Goal: Task Accomplishment & Management: Manage account settings

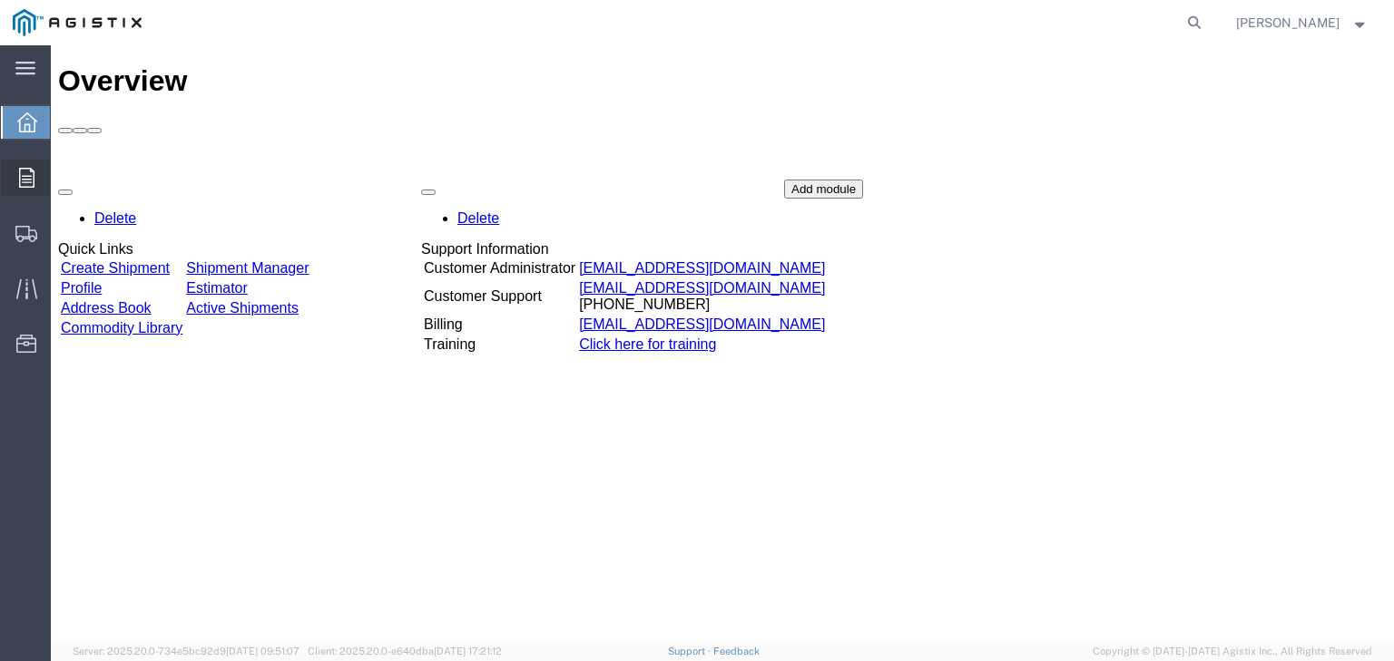
click at [63, 174] on span "Orders" at bounding box center [56, 178] width 13 height 36
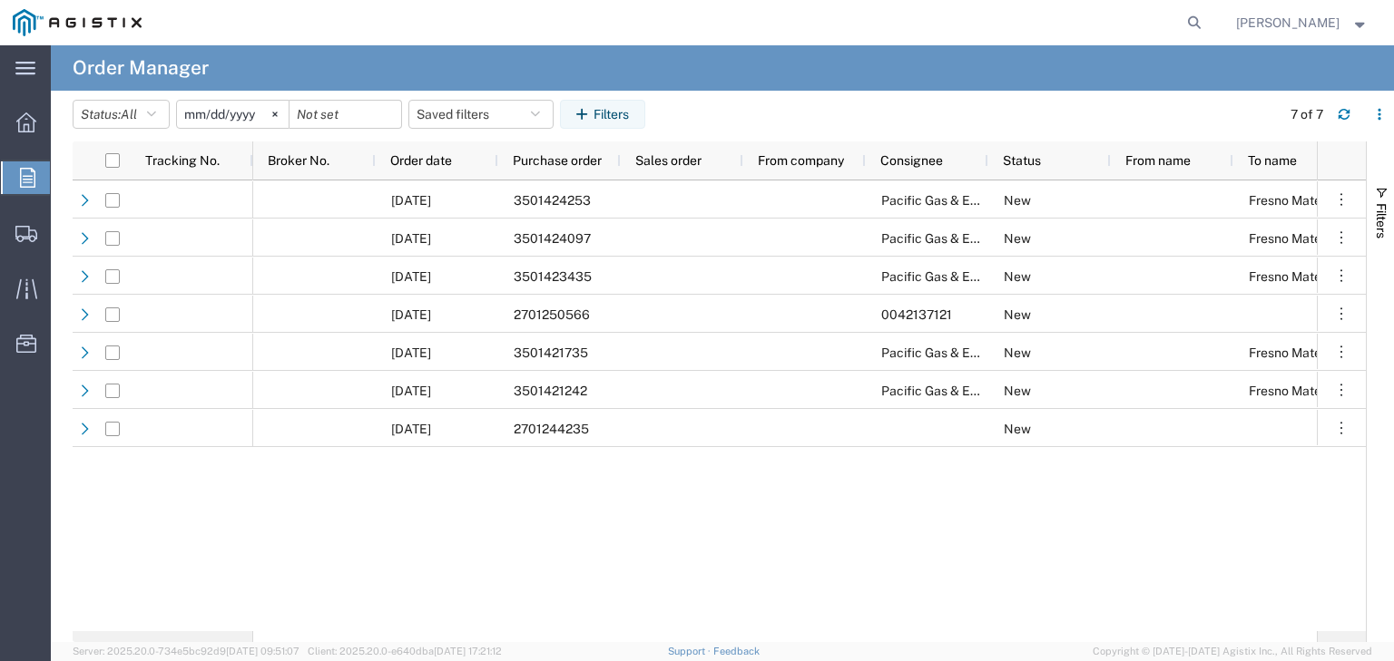
click at [209, 118] on input "2025-09-09" at bounding box center [233, 114] width 112 height 27
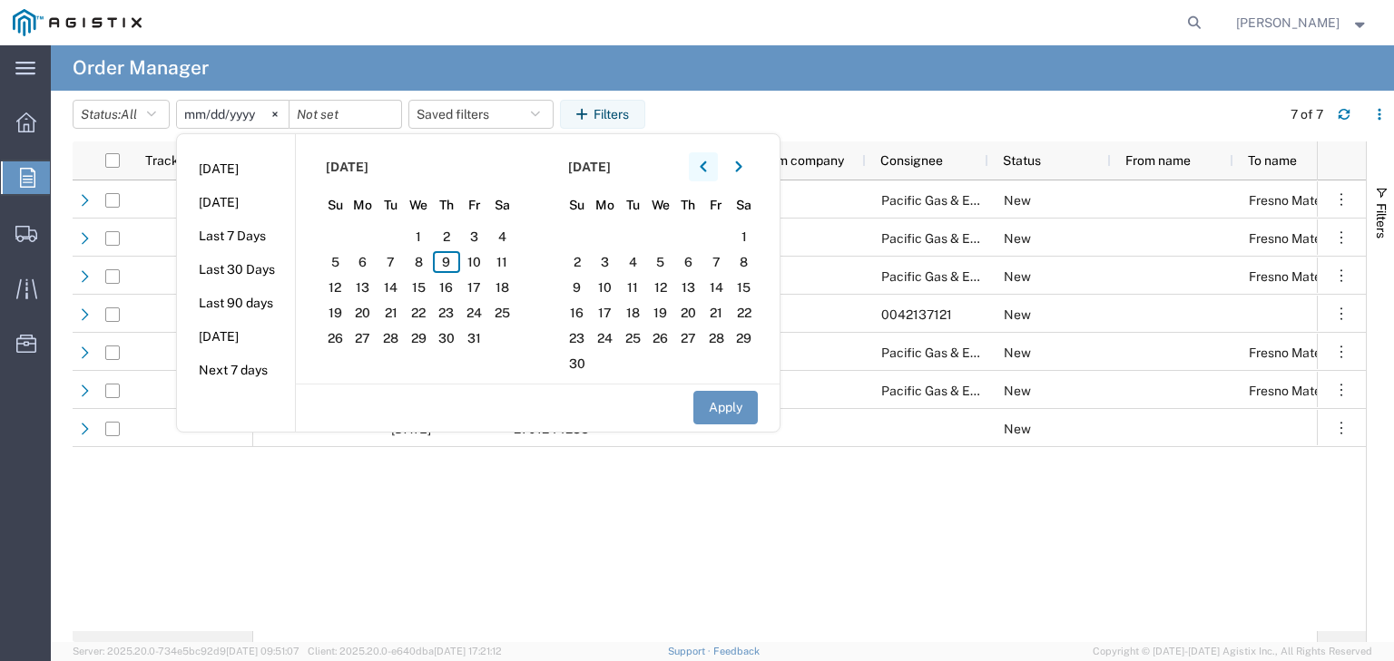
click at [707, 161] on icon "button" at bounding box center [703, 167] width 7 height 13
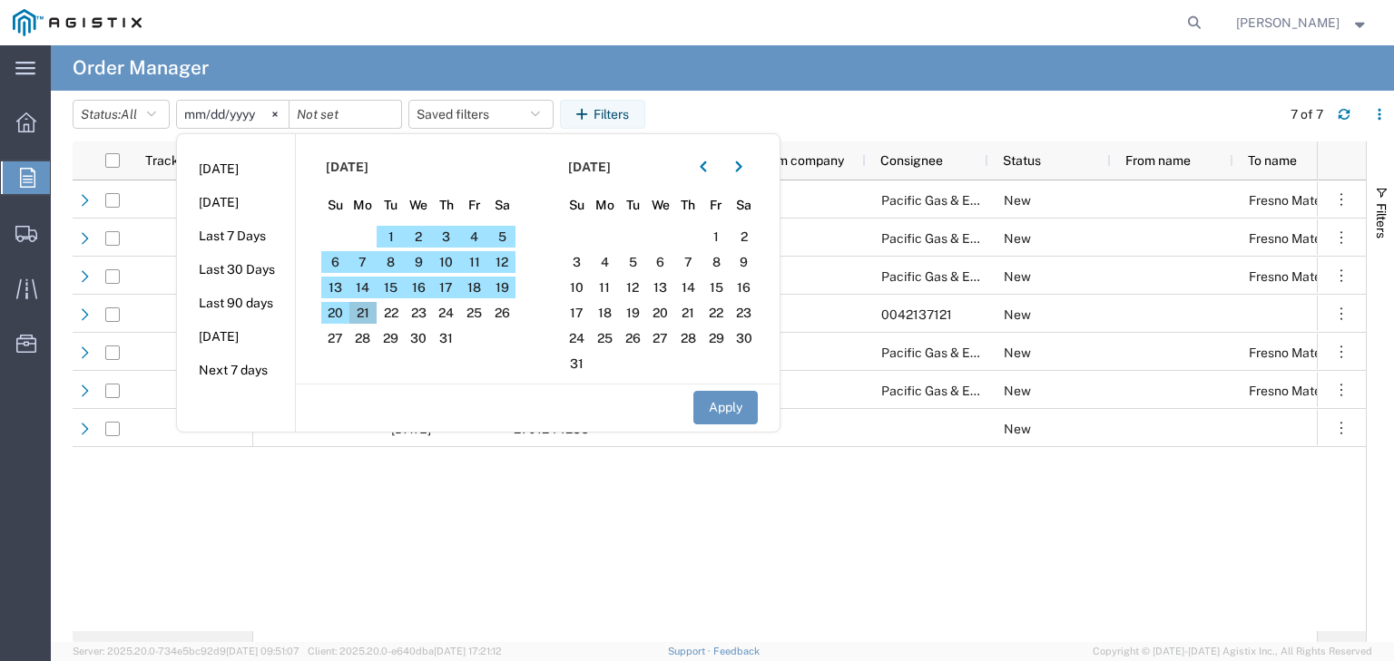
click at [370, 312] on span "21" at bounding box center [363, 313] width 28 height 22
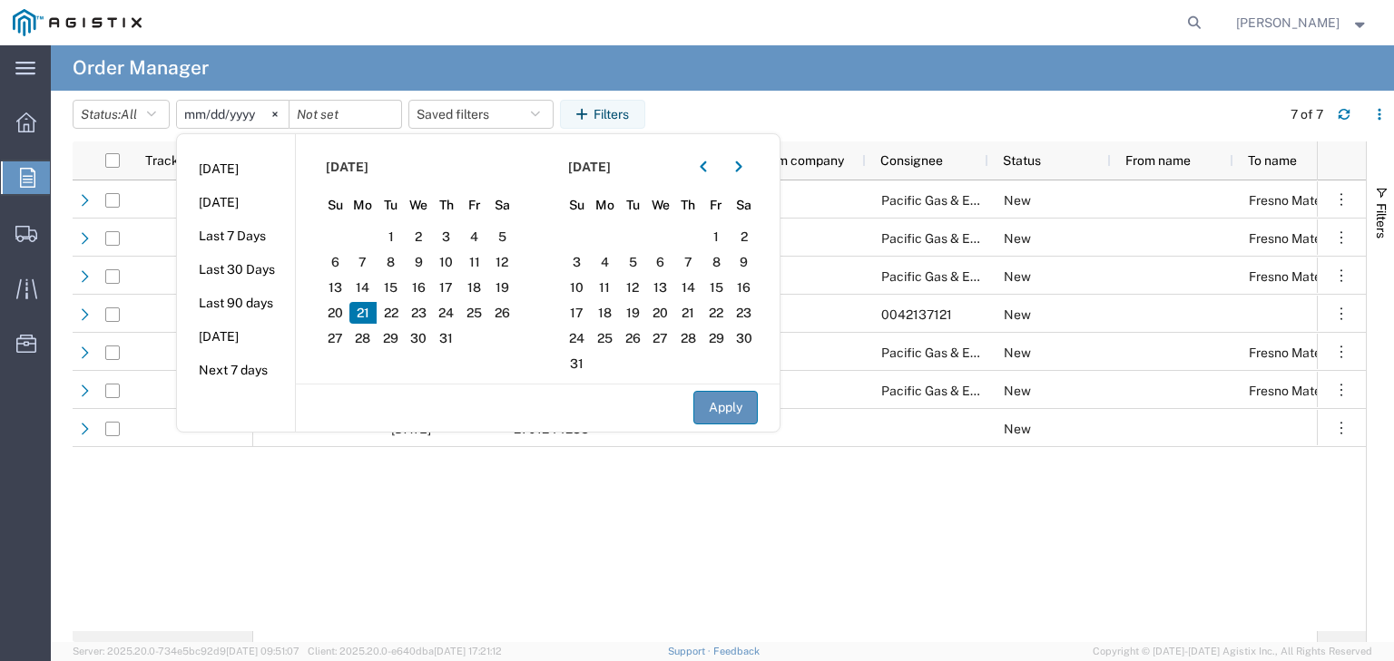
click at [729, 406] on button "Apply" at bounding box center [725, 408] width 64 height 34
type input "2025-07-21"
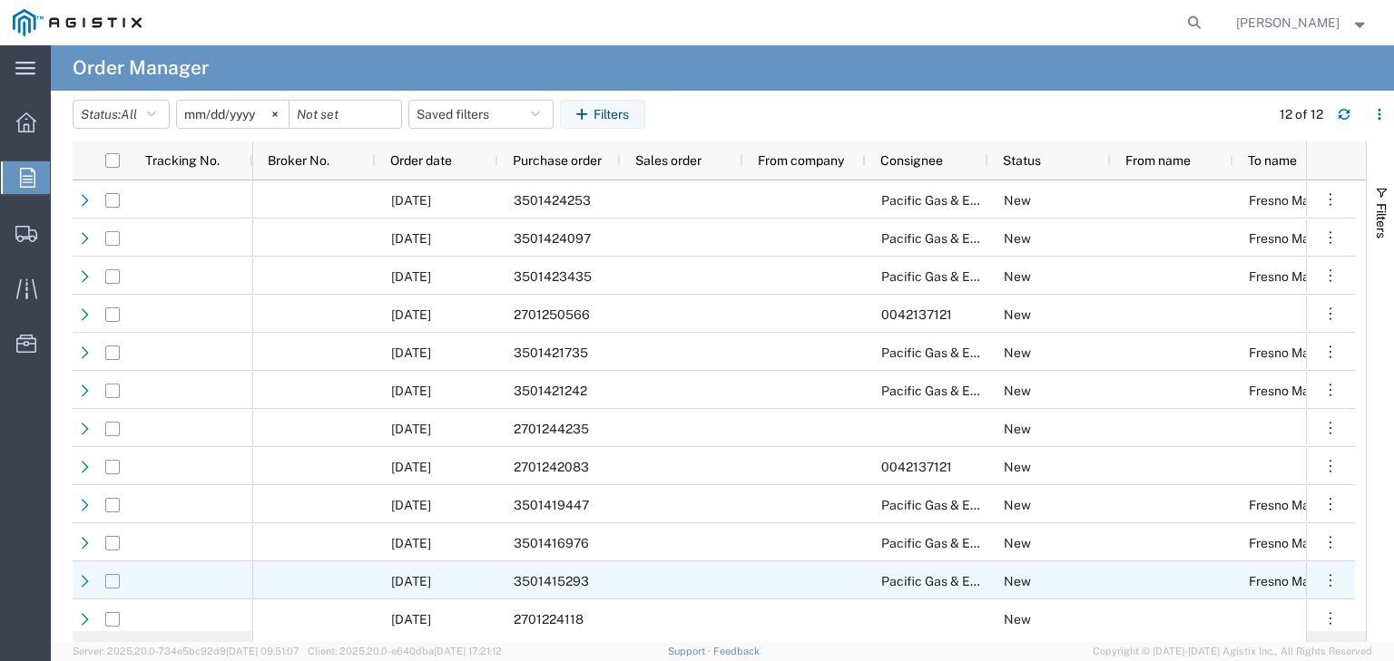
click at [113, 584] on input "Press Space to toggle row selection (unchecked)" at bounding box center [112, 581] width 15 height 15
checkbox input "true"
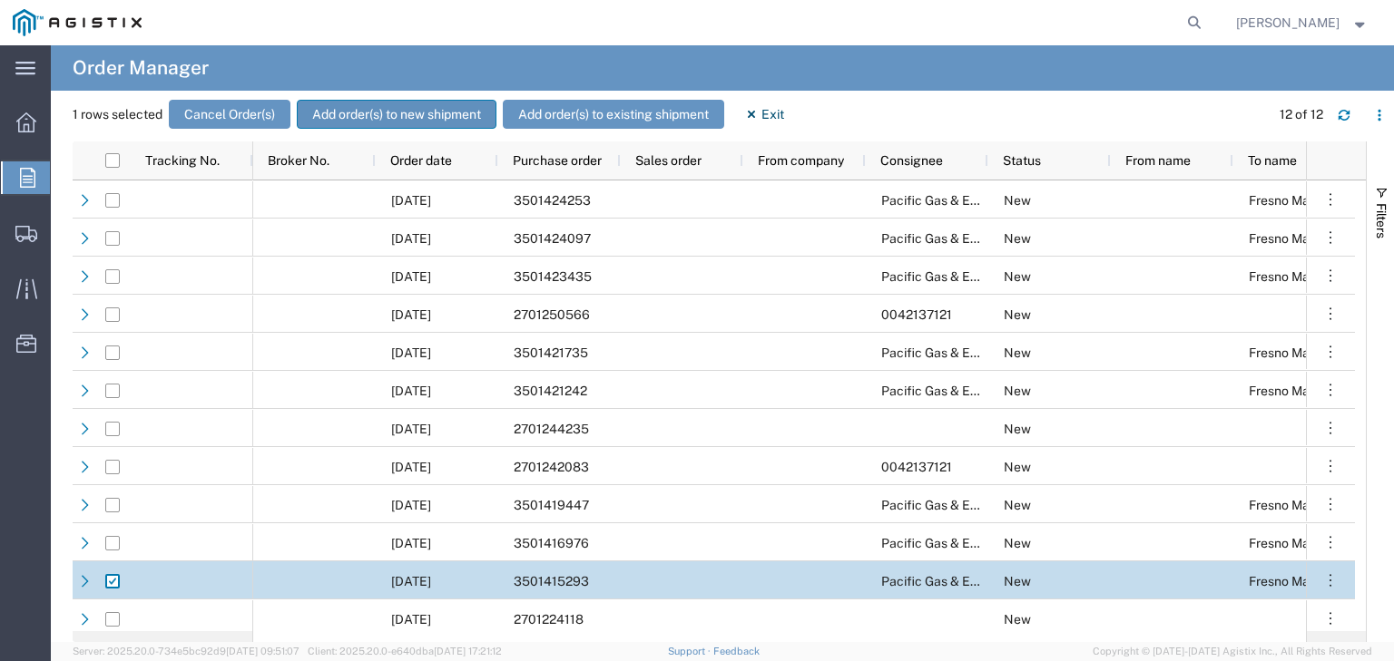
click at [392, 113] on button "Add order(s) to new shipment" at bounding box center [397, 114] width 200 height 29
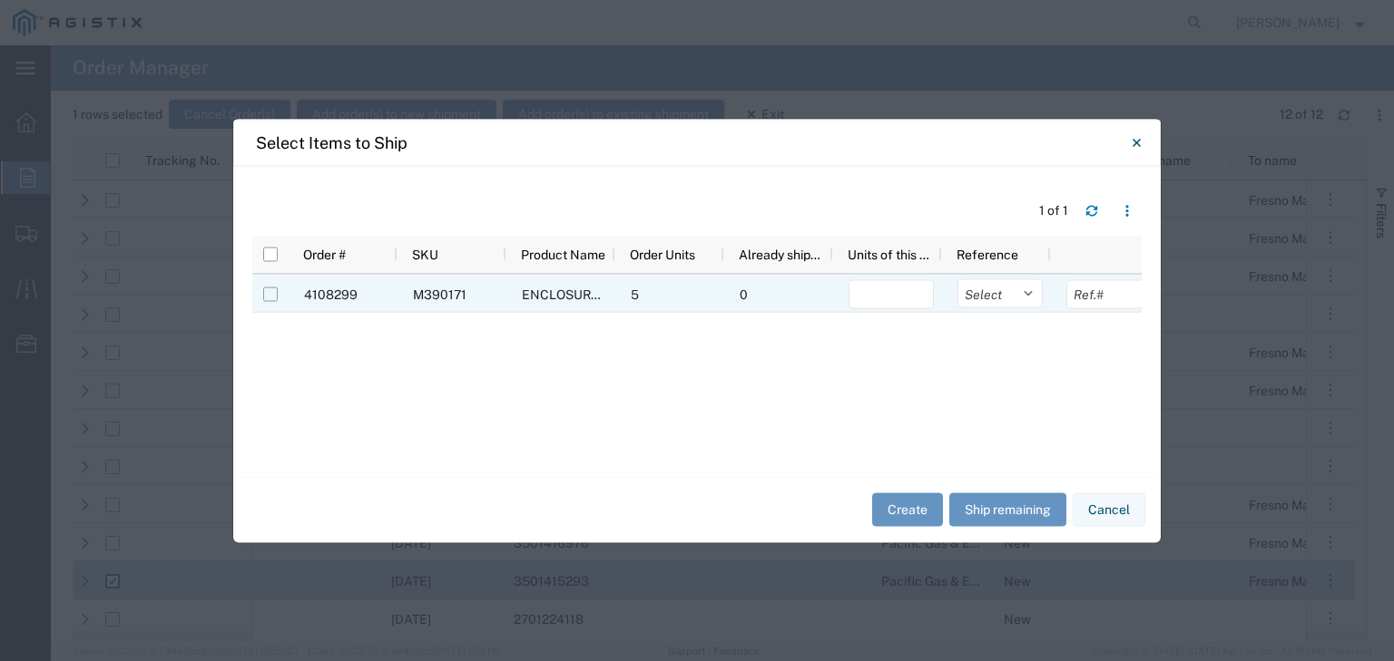
click at [265, 295] on input "Press Space to toggle row selection (unchecked)" at bounding box center [270, 294] width 15 height 15
checkbox input "true"
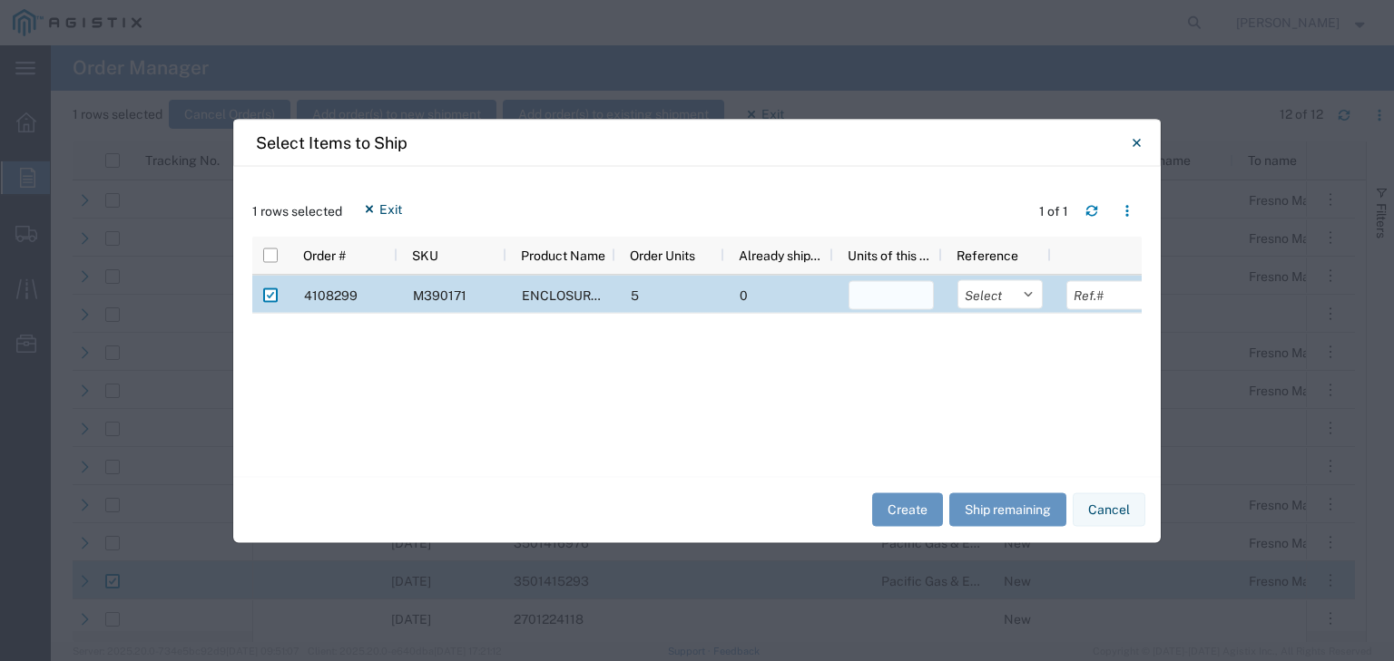
click at [862, 297] on input "number" at bounding box center [890, 294] width 85 height 29
type input "5"
click at [1034, 297] on select "Select Purchase Order Delivery Number" at bounding box center [999, 293] width 85 height 29
select select "PURCHORD"
click at [957, 279] on select "Select Purchase Order Delivery Number" at bounding box center [999, 293] width 85 height 29
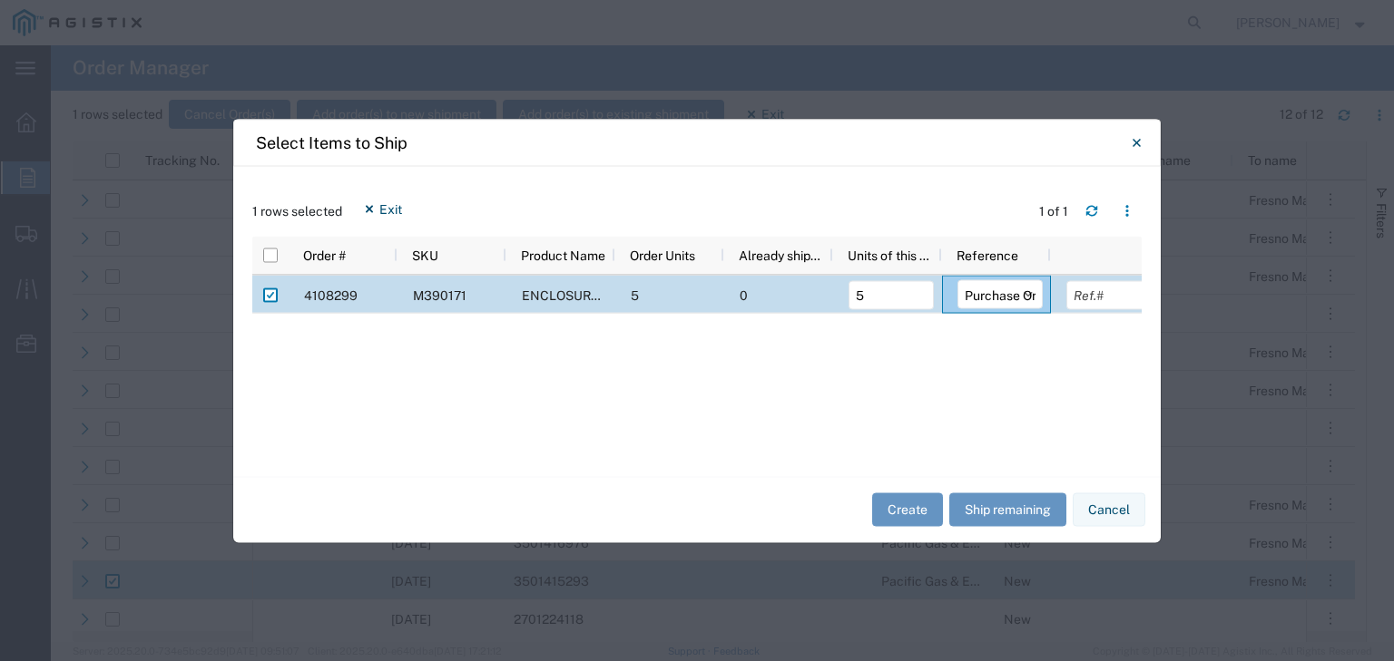
scroll to position [0, 17]
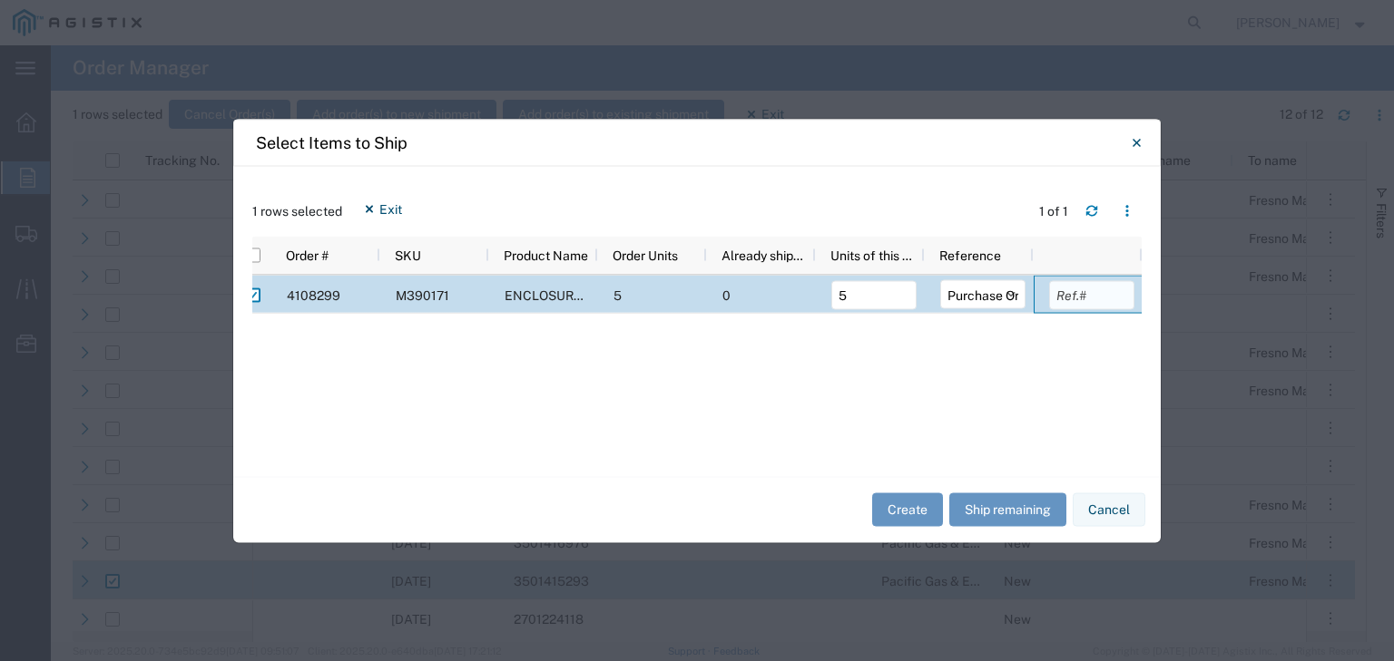
click at [1118, 300] on input "text" at bounding box center [1091, 294] width 85 height 29
type input "3501415293"
click at [897, 514] on button "Create" at bounding box center [907, 511] width 71 height 34
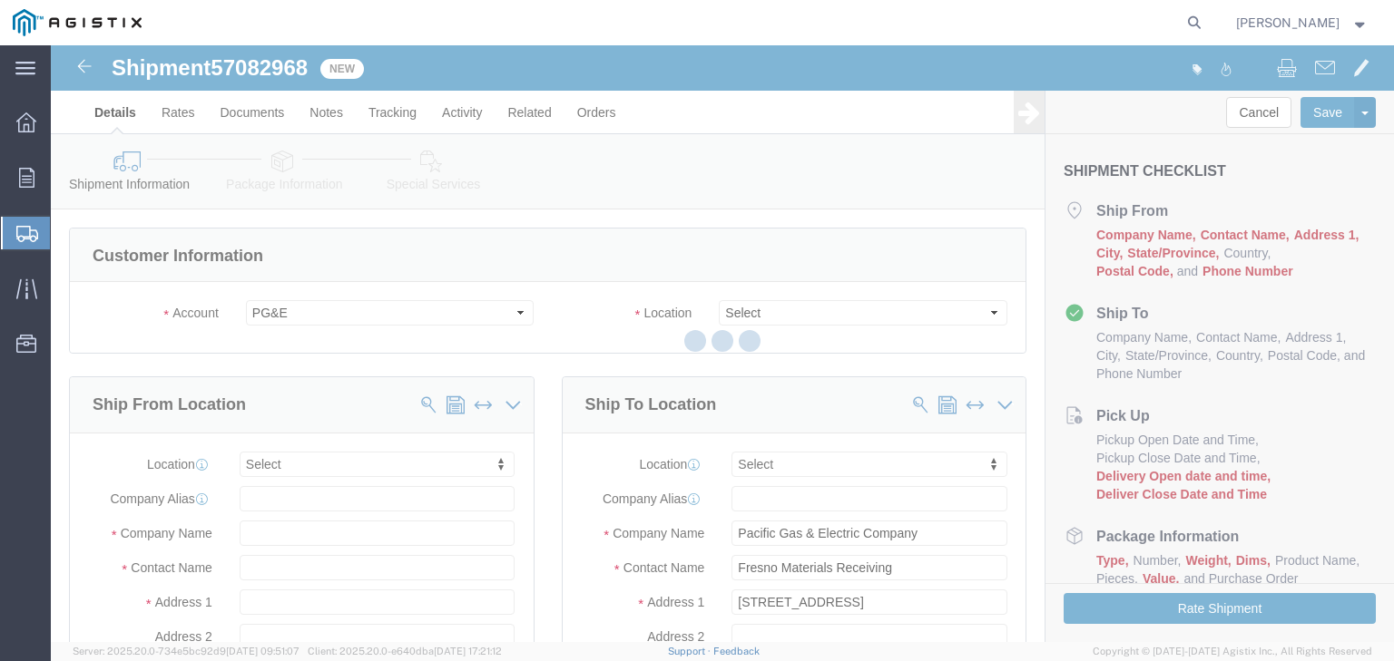
select select
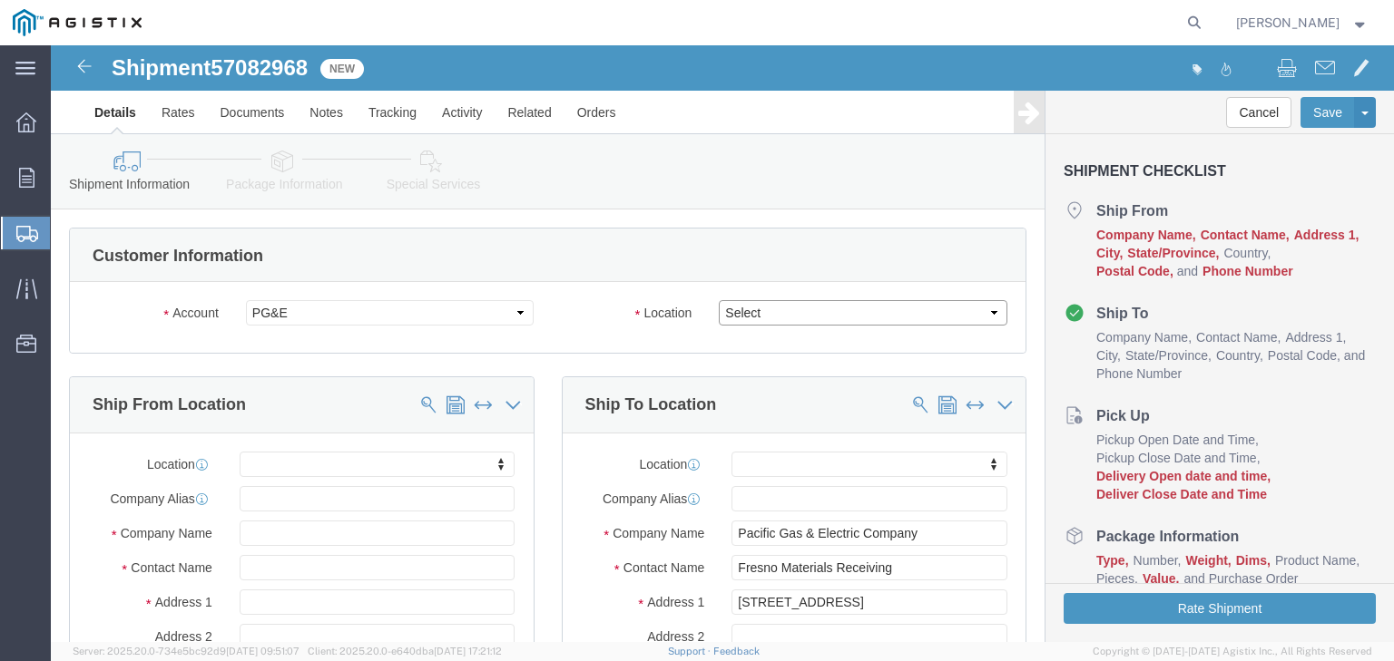
click select "Select All Others Fremont DC Fresno DC Wheatland DC"
select select "19745"
click select "Select All Others Fremont DC Fresno DC Wheatland DC"
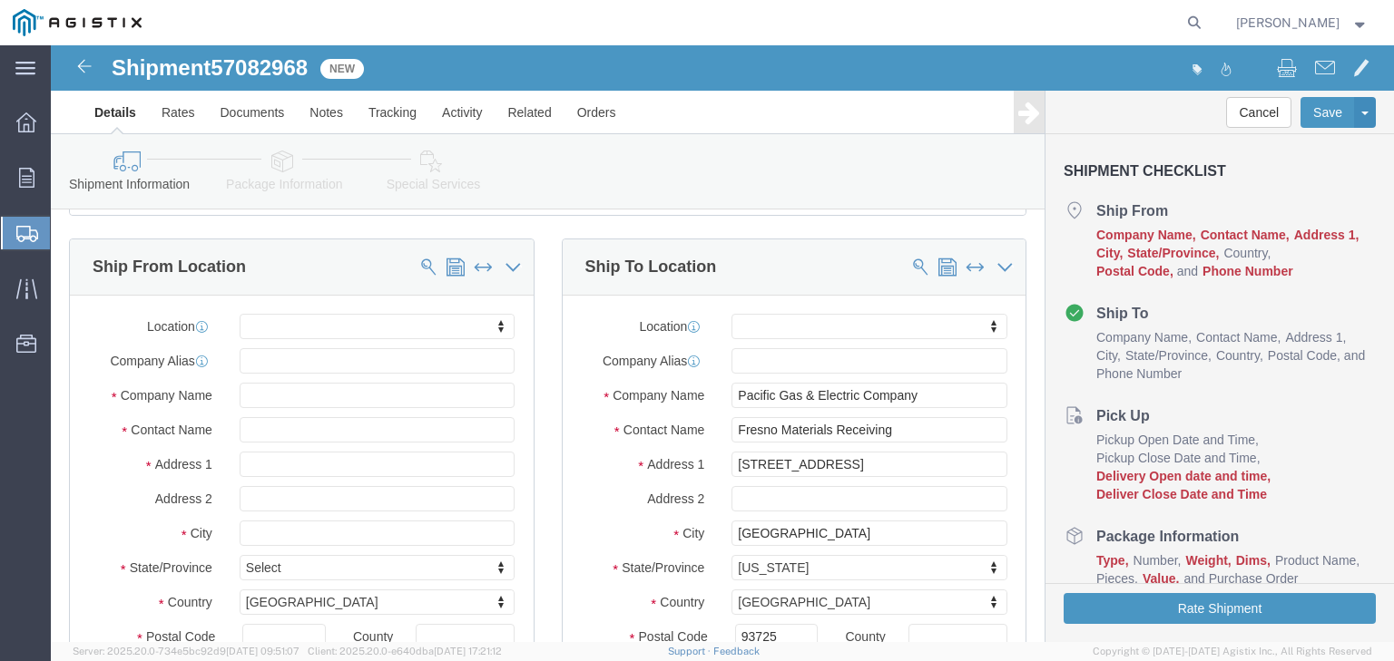
scroll to position [145, 0]
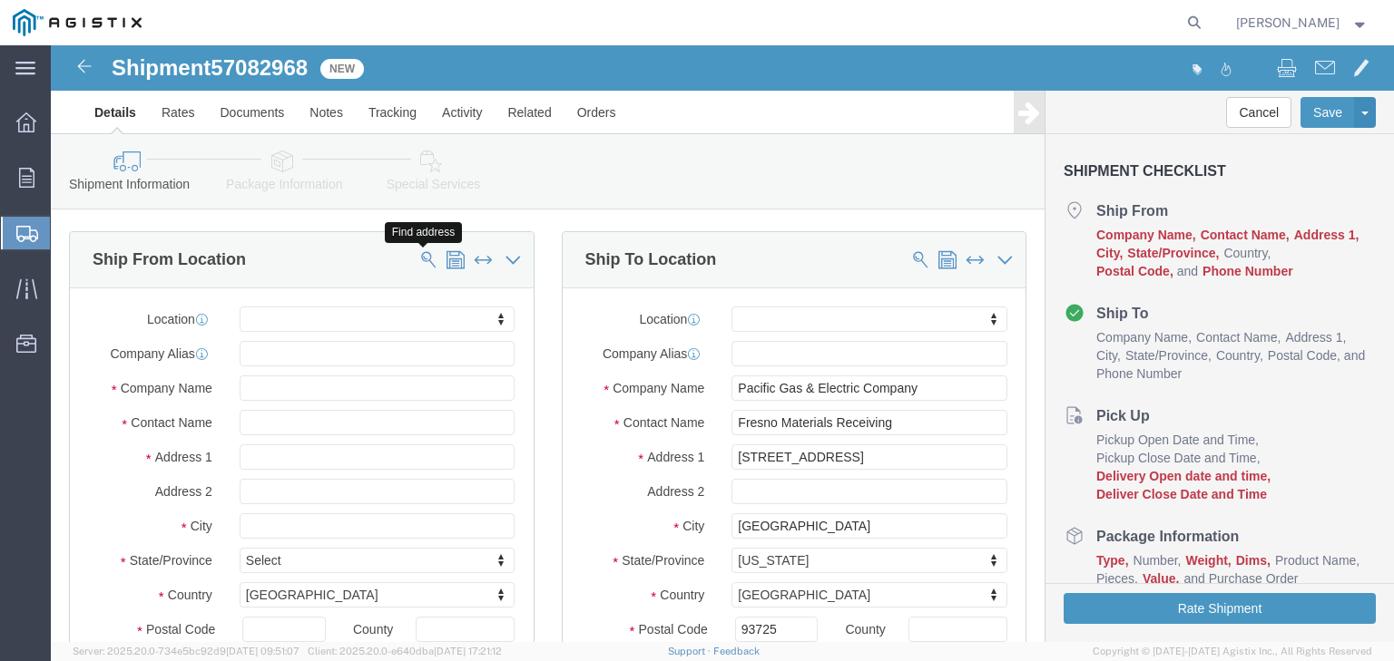
click span
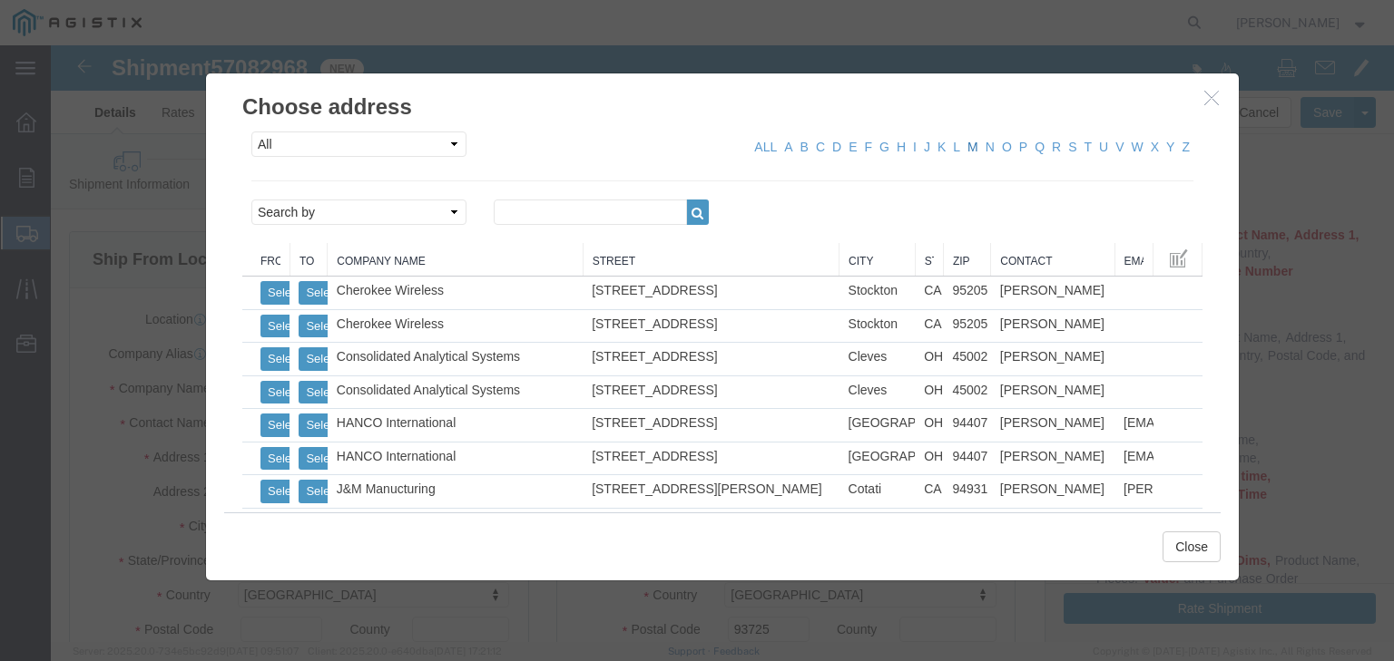
click link "M"
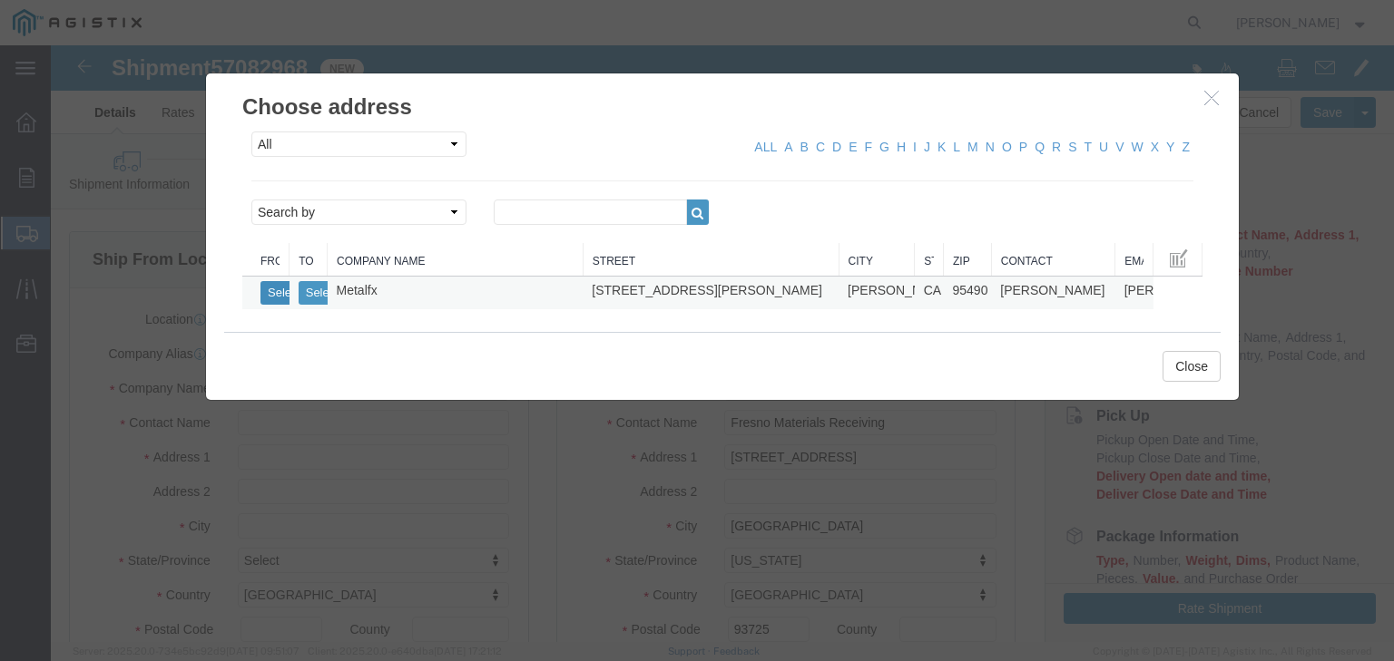
click button "Select"
select select "CA"
click button "Close"
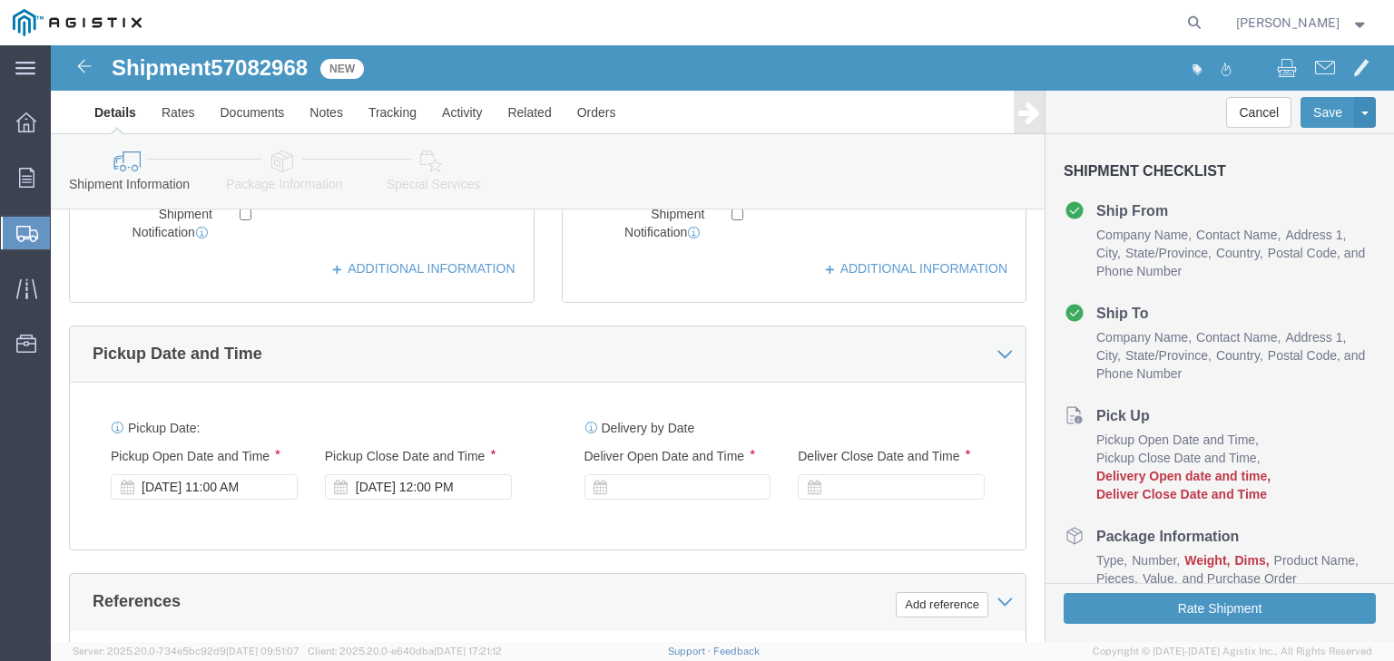
scroll to position [726, 0]
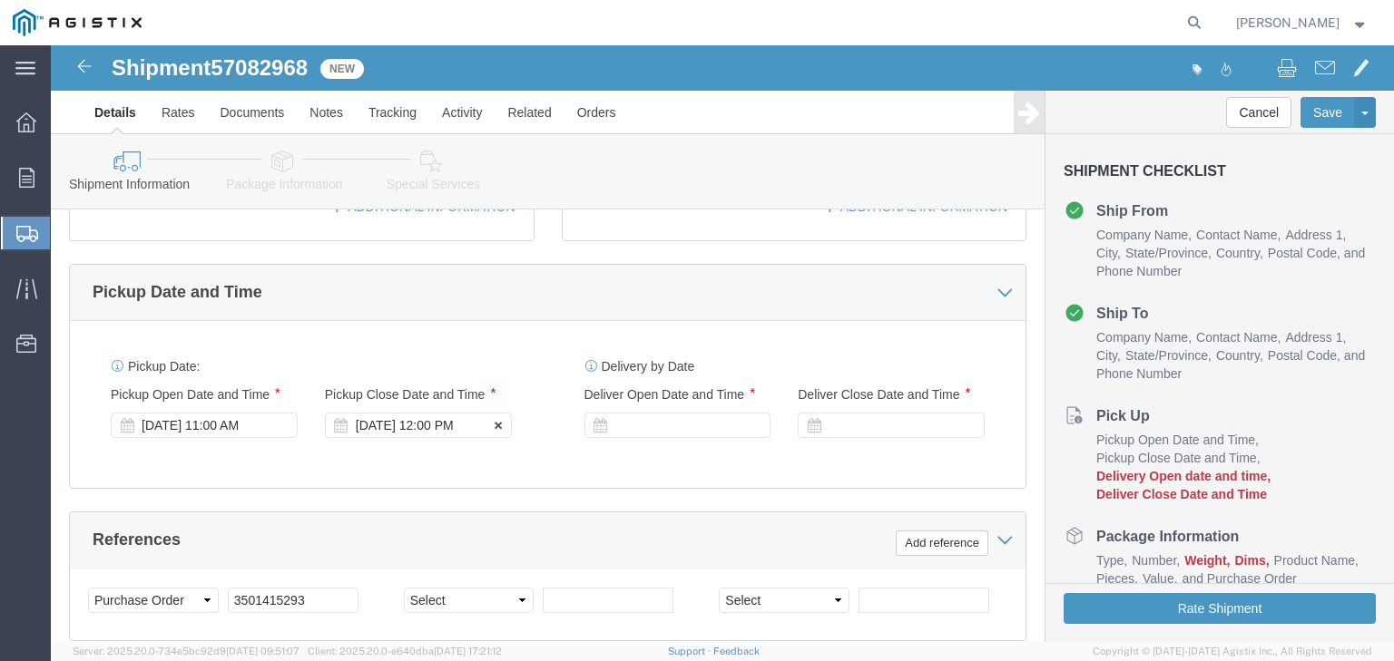
click div "Oct 09 2025 12:00 PM"
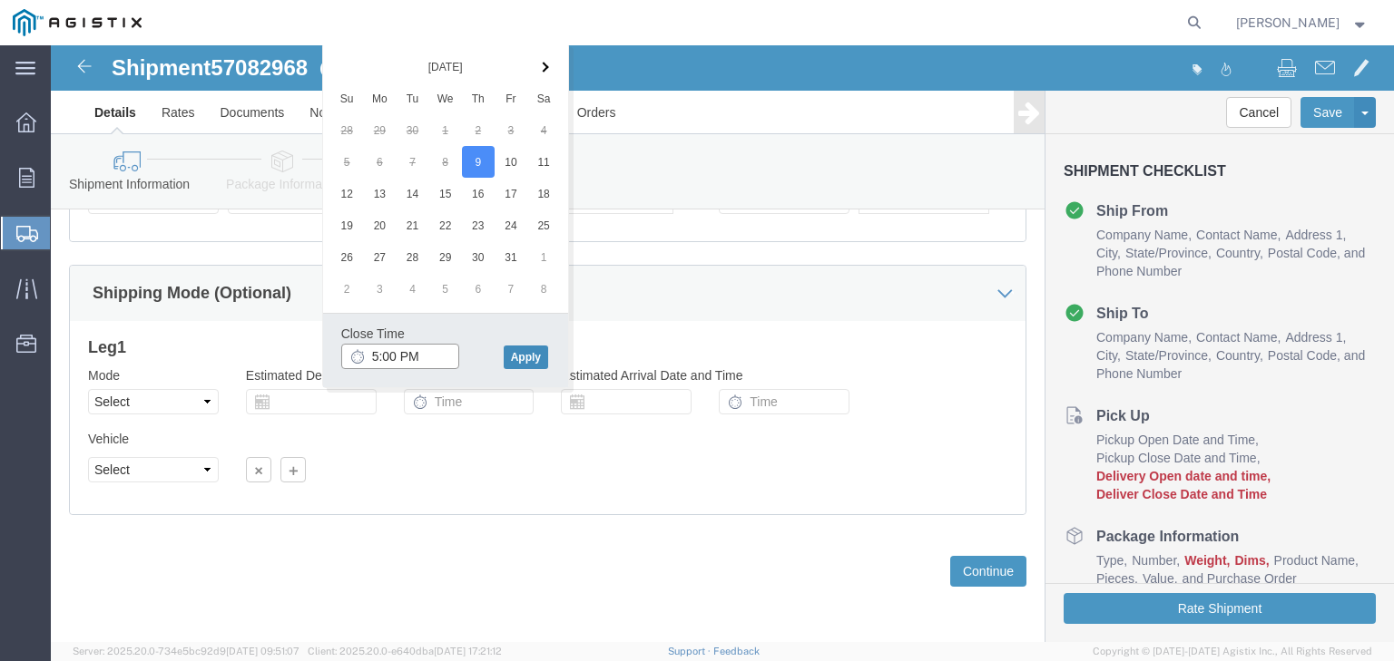
type input "5:00 PM"
click button "Apply"
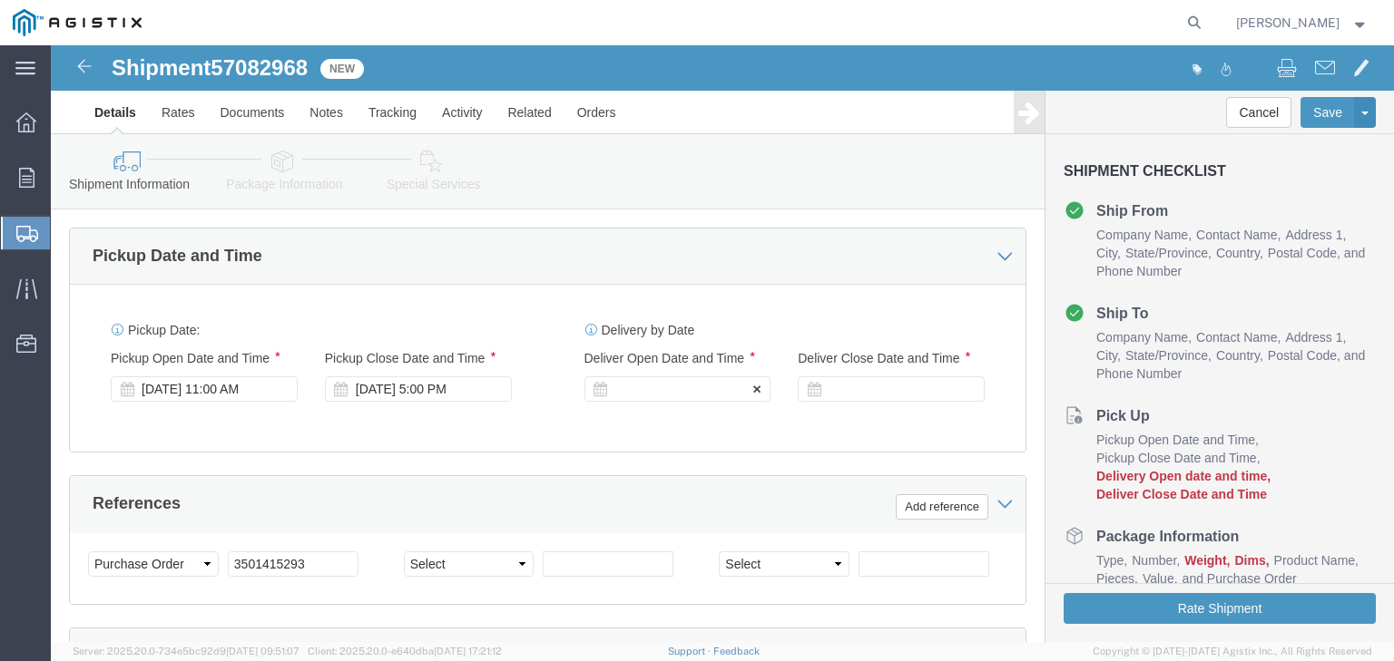
click div
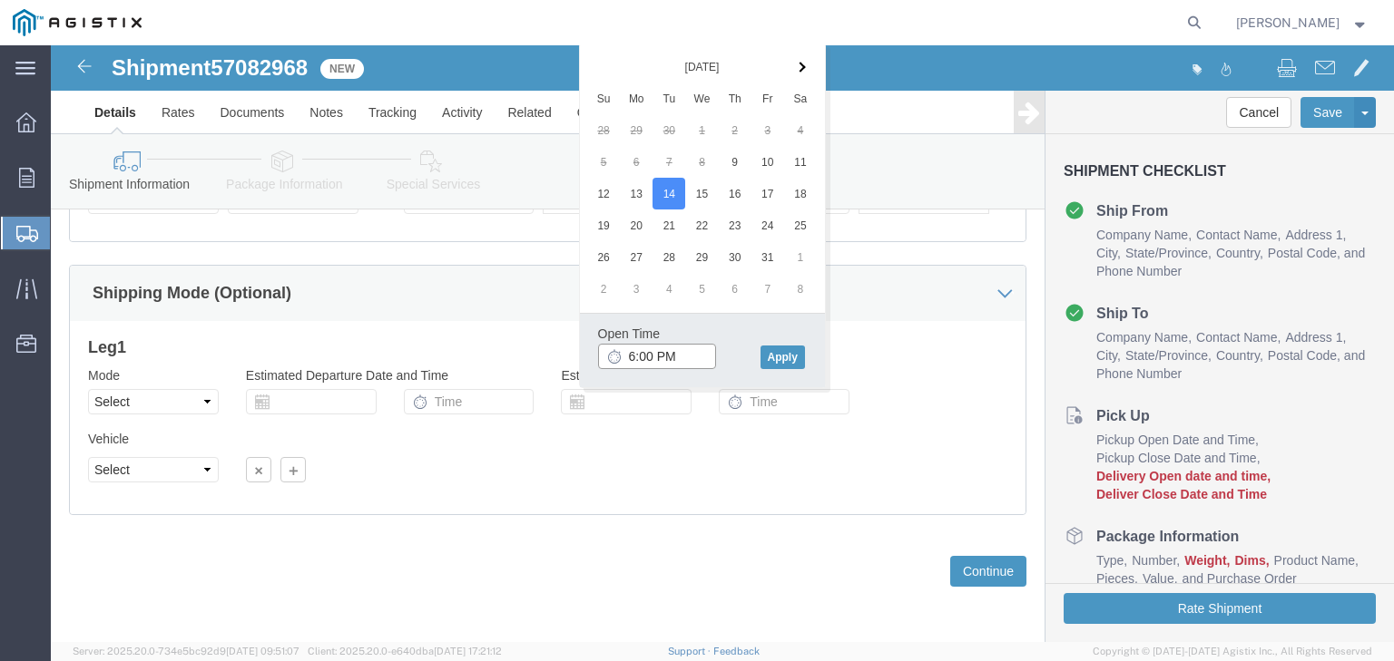
click input "6:00 PM"
type input "8:00 AM"
click button "Apply"
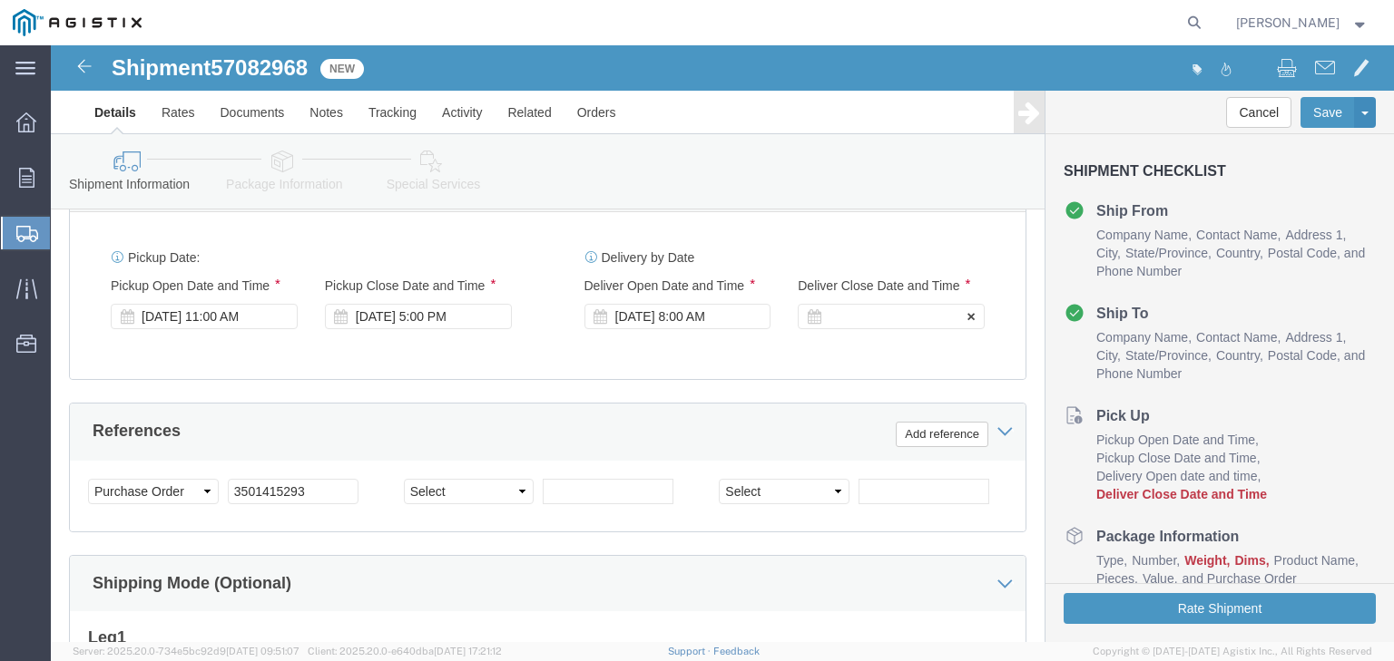
click div
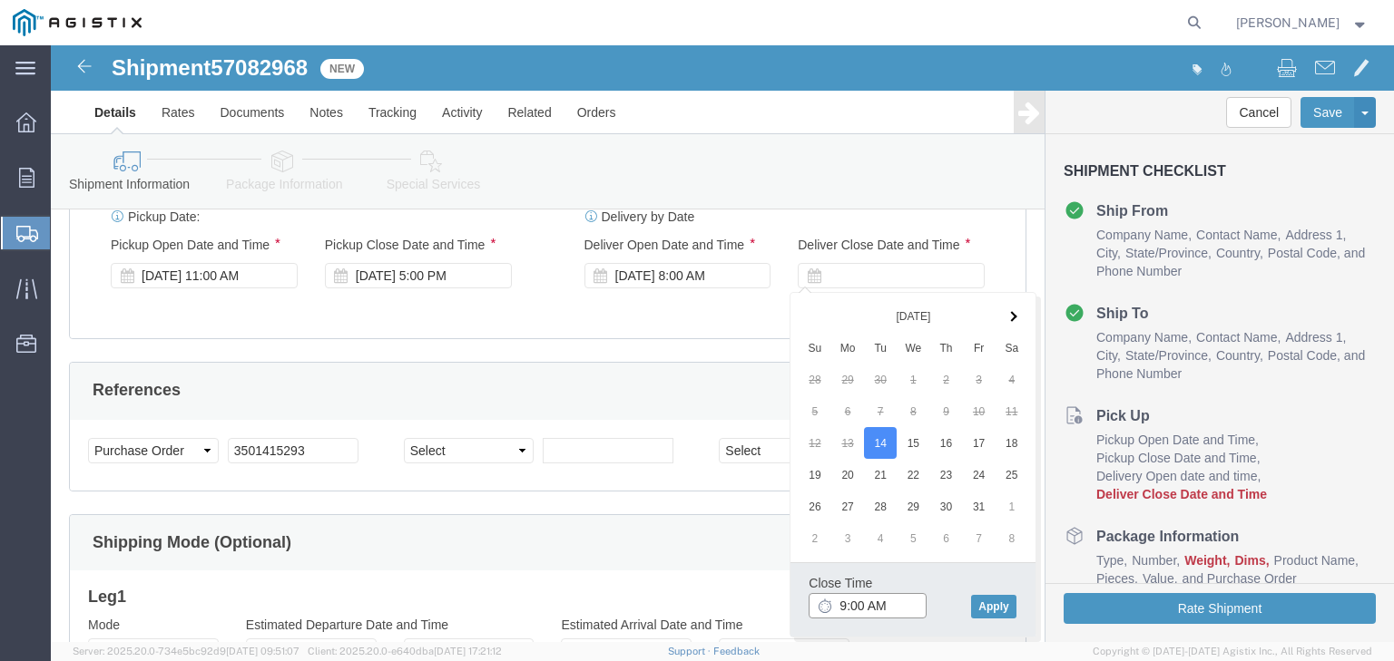
scroll to position [922, 0]
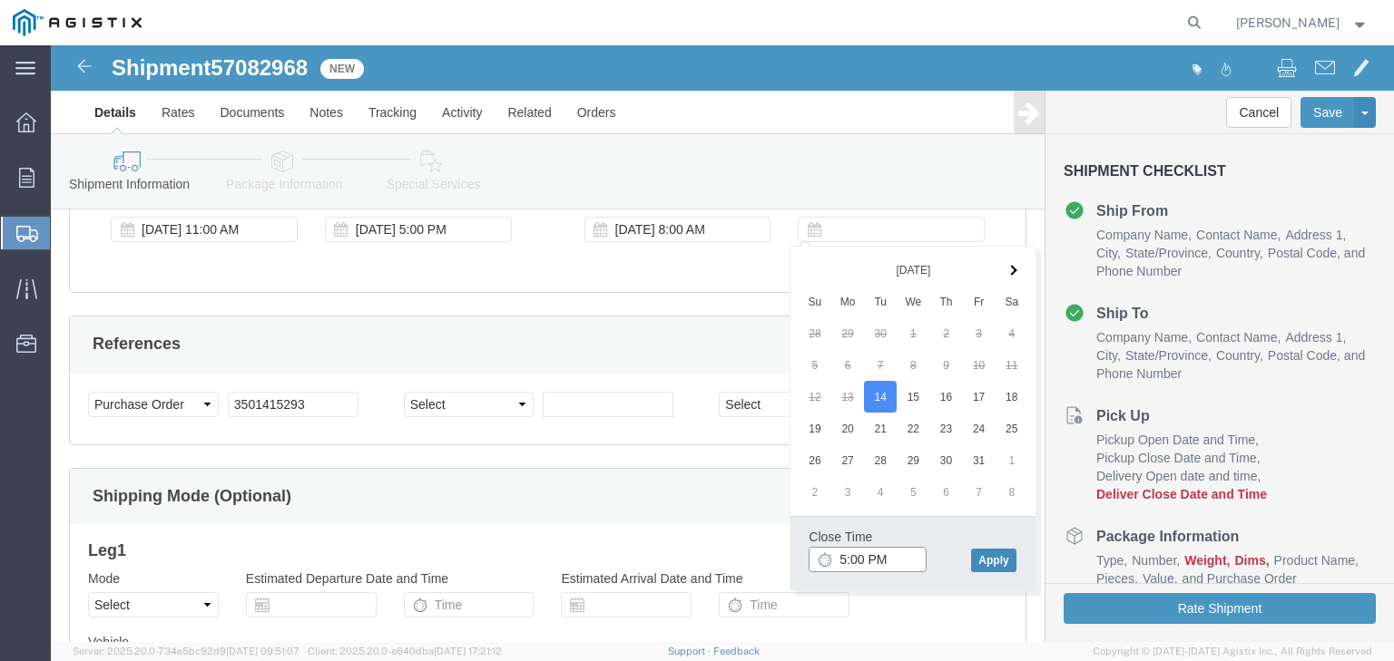
type input "5:00 PM"
click button "Apply"
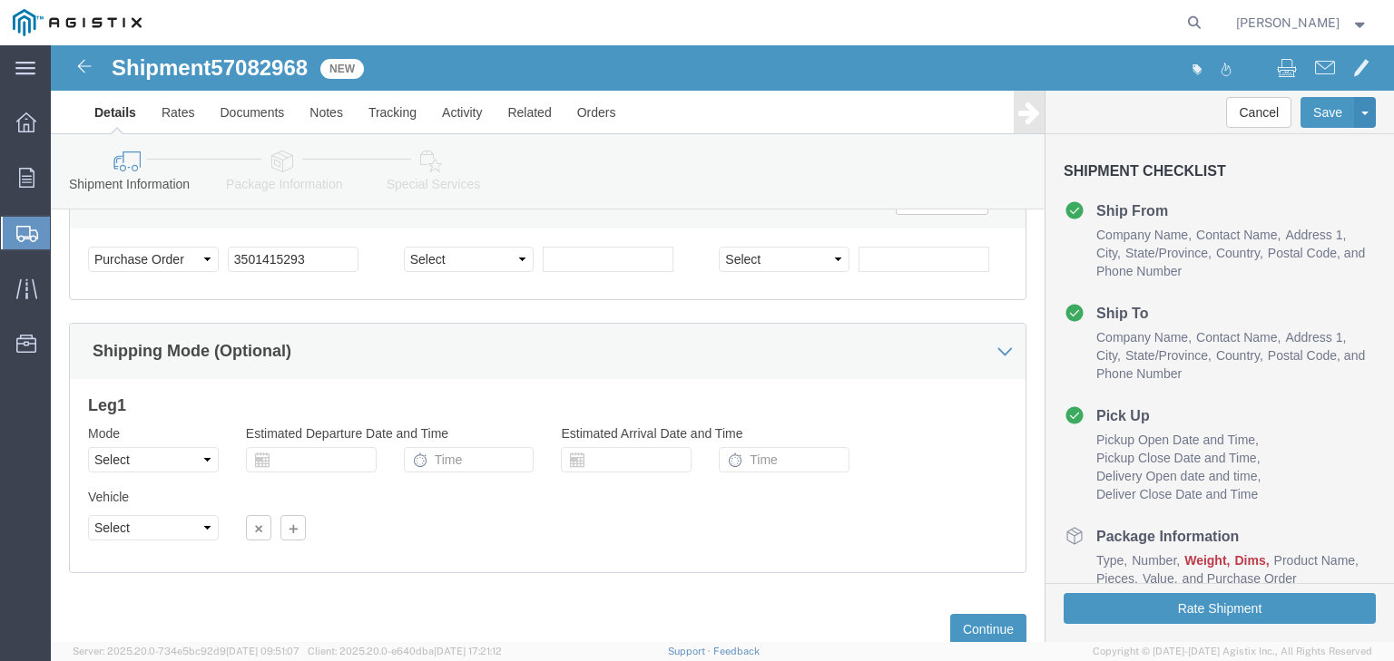
scroll to position [1125, 0]
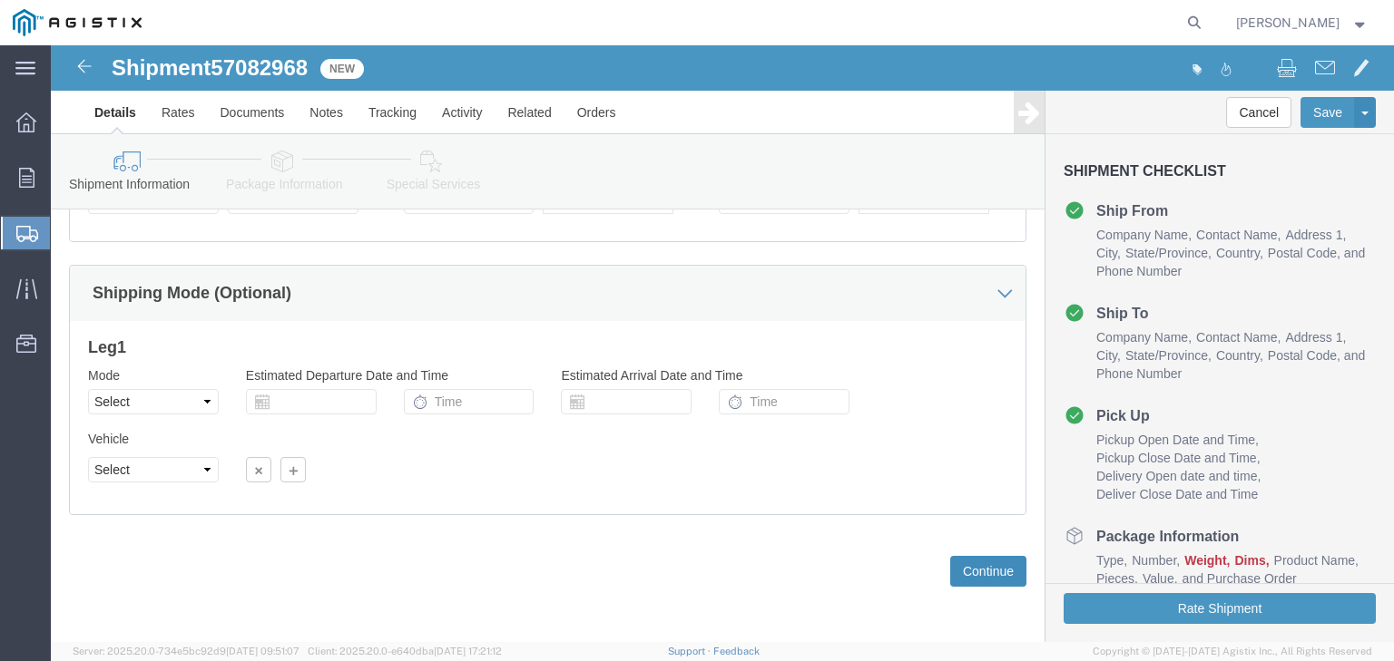
click button "Continue"
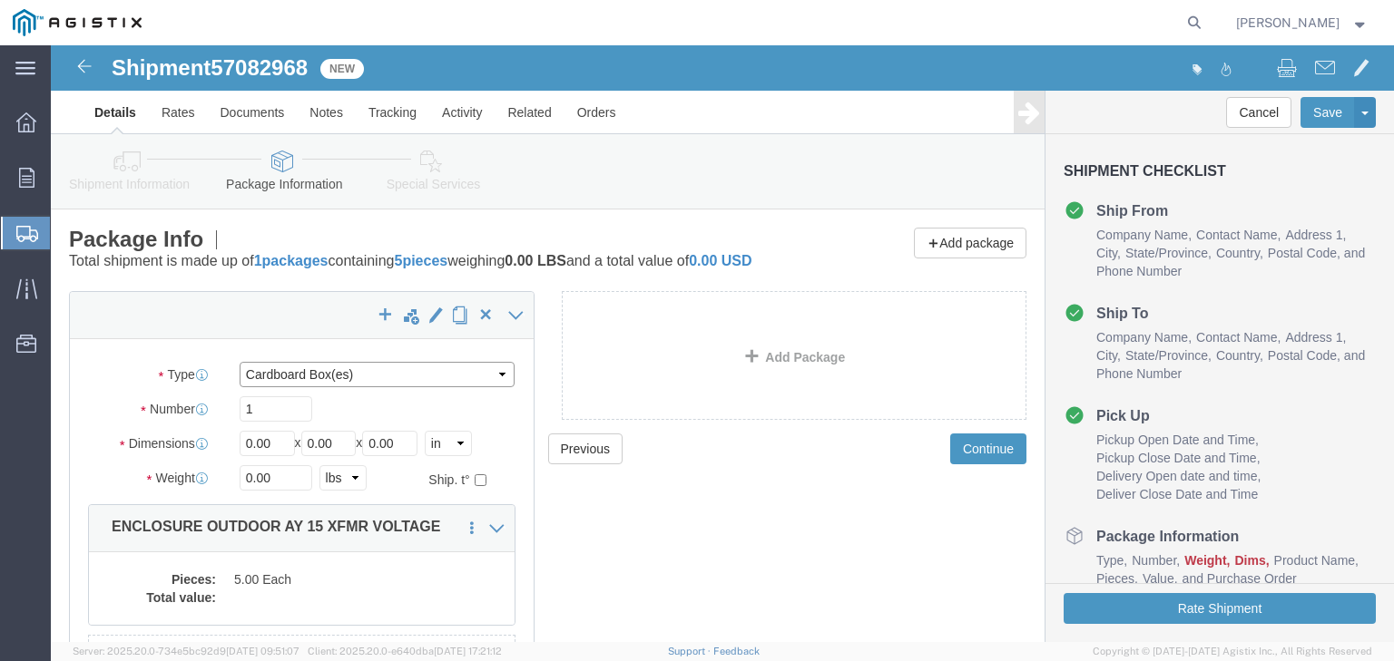
click select "Select Bulk Bundle(s) Cardboard Box(es) Carton(s) Crate(s) Drum(s) (Fiberboard)…"
select select "PSNS"
click select "Select Bulk Bundle(s) Cardboard Box(es) Carton(s) Crate(s) Drum(s) (Fiberboard)…"
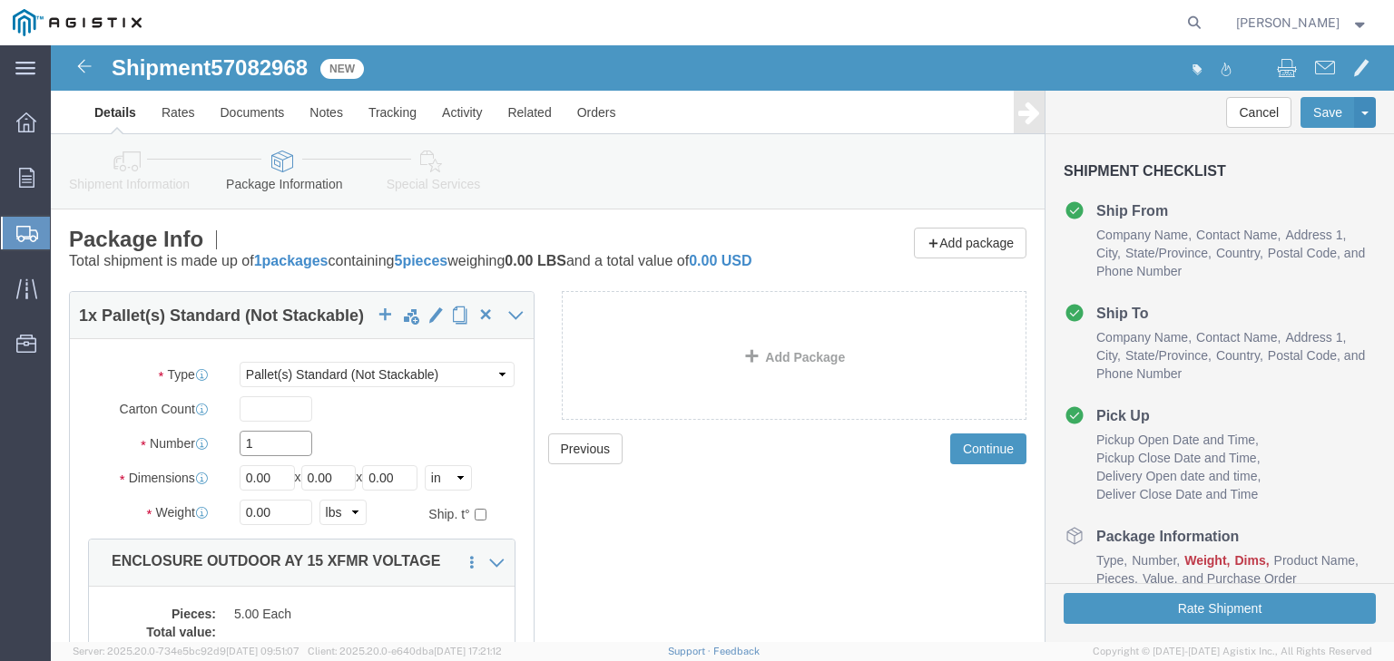
click input "1"
type input "2"
click input "0.00"
type input "0"
type input "48"
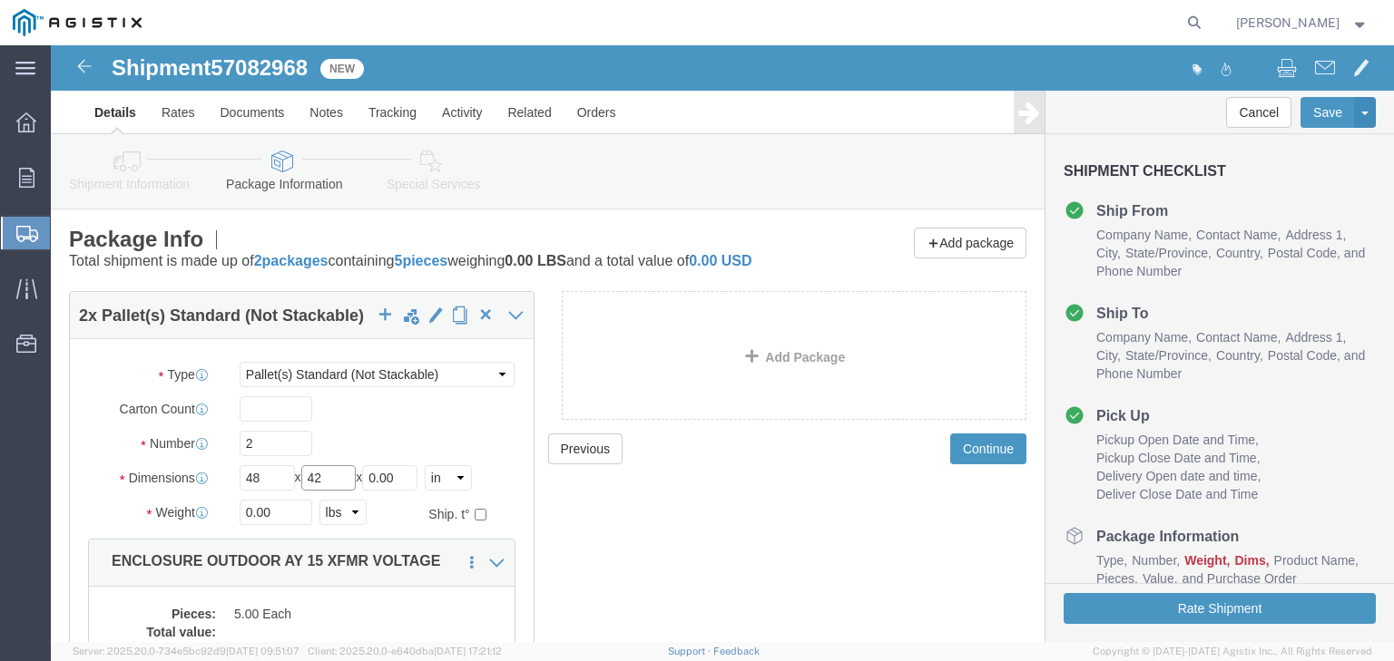
type input "42"
type input "55"
type input "5"
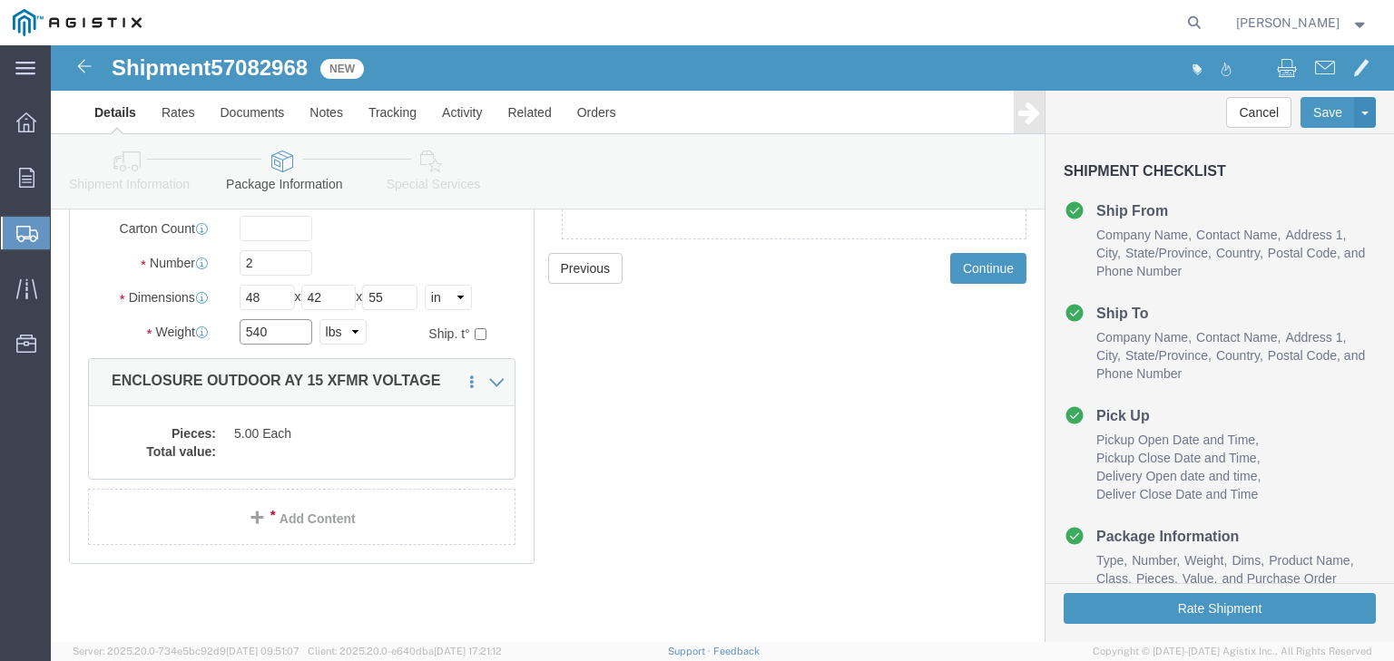
scroll to position [200, 0]
type input "540"
click dl "Pieces: 5.00 Each Total value:"
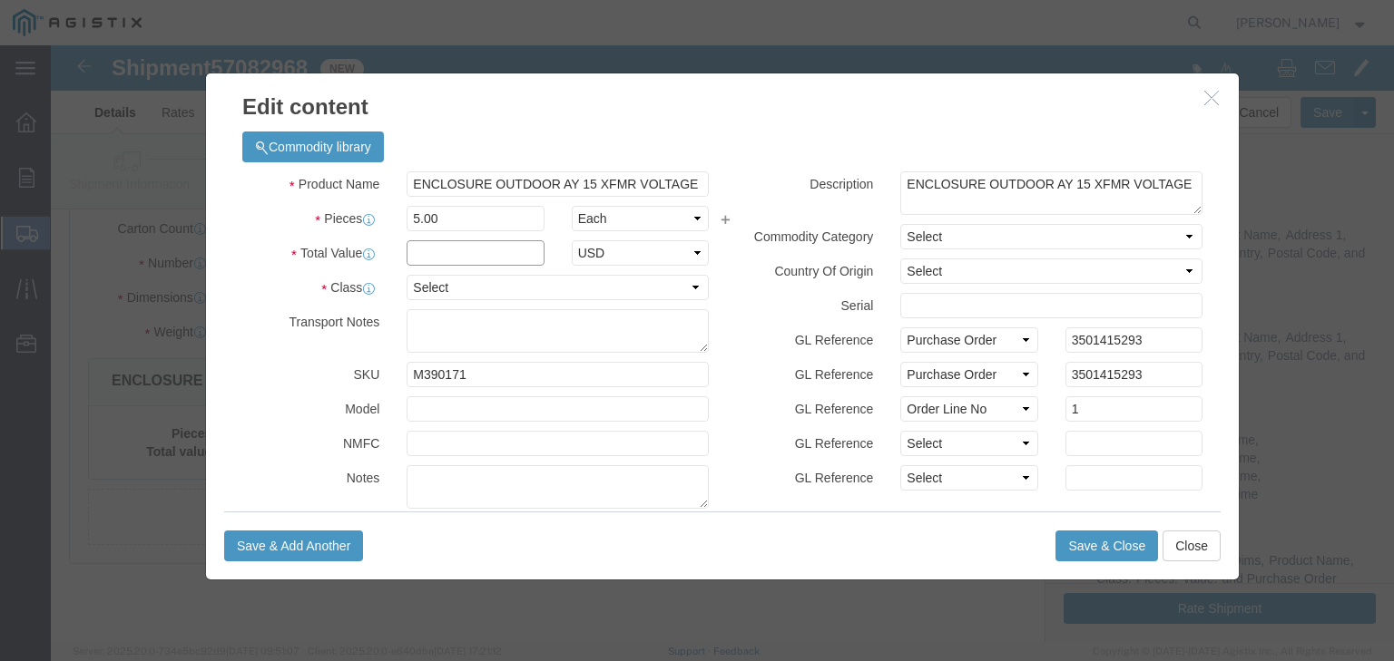
click input "text"
type input "18717.50"
click select "Select 50 55 60 65 70 85 92.5 100 125 175 250 300 400"
select select "100"
click select "Select 50 55 60 65 70 85 92.5 100 125 175 250 300 400"
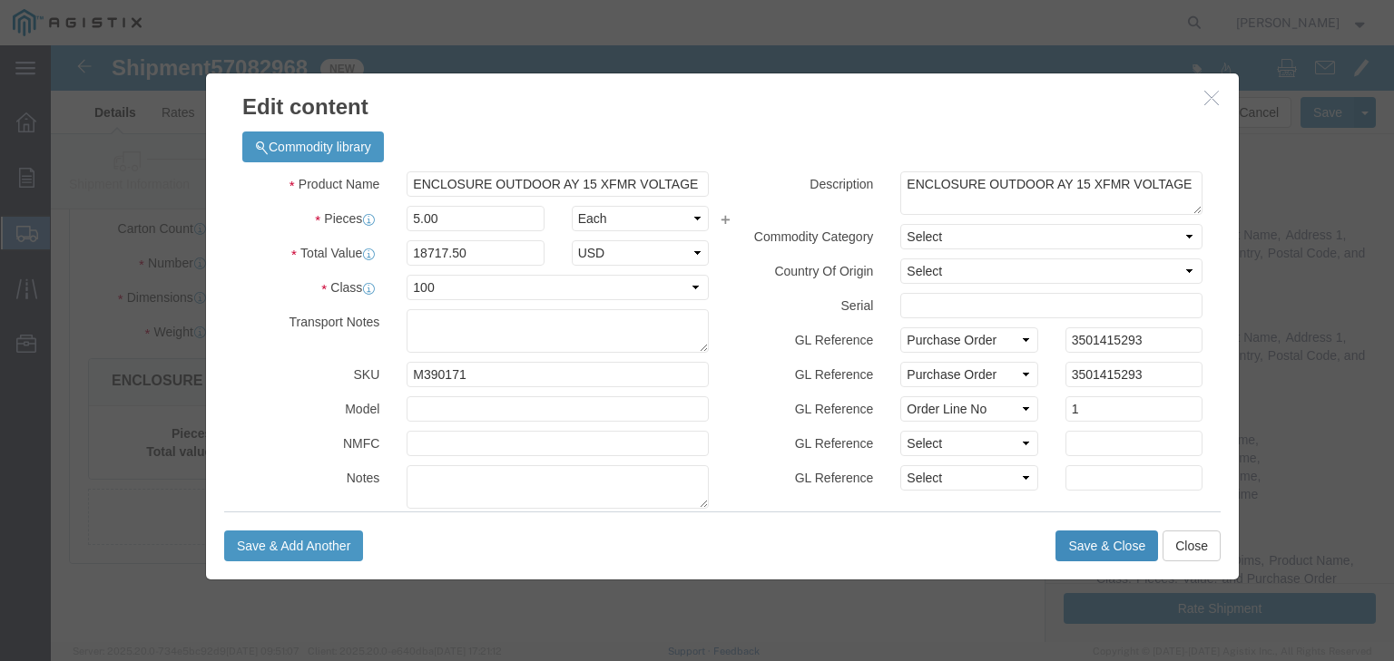
click button "Save & Close"
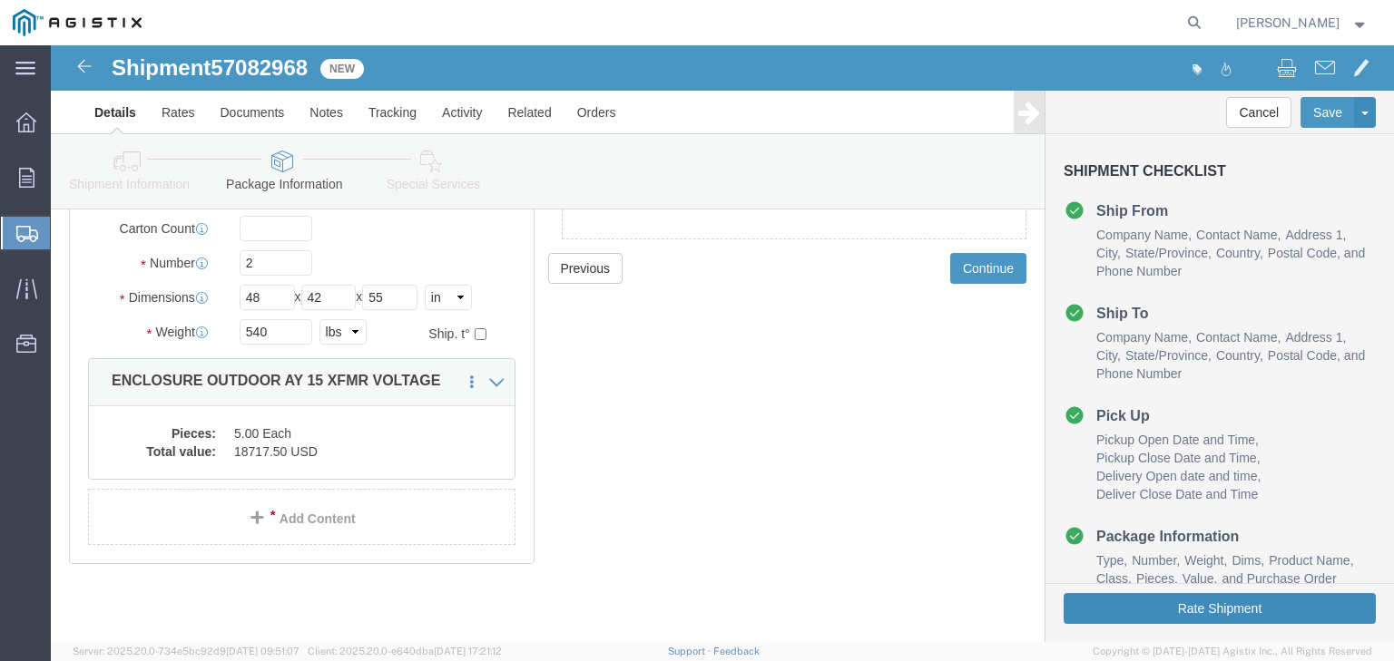
click button "Rate Shipment"
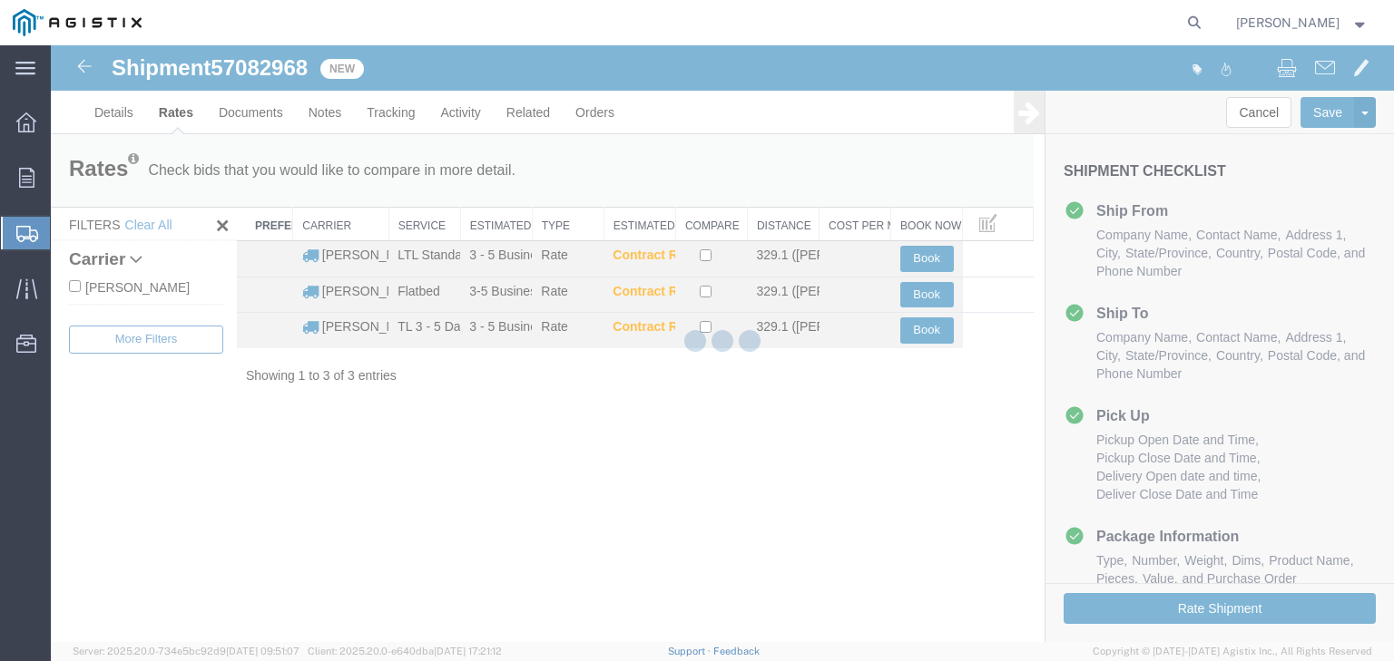
scroll to position [0, 0]
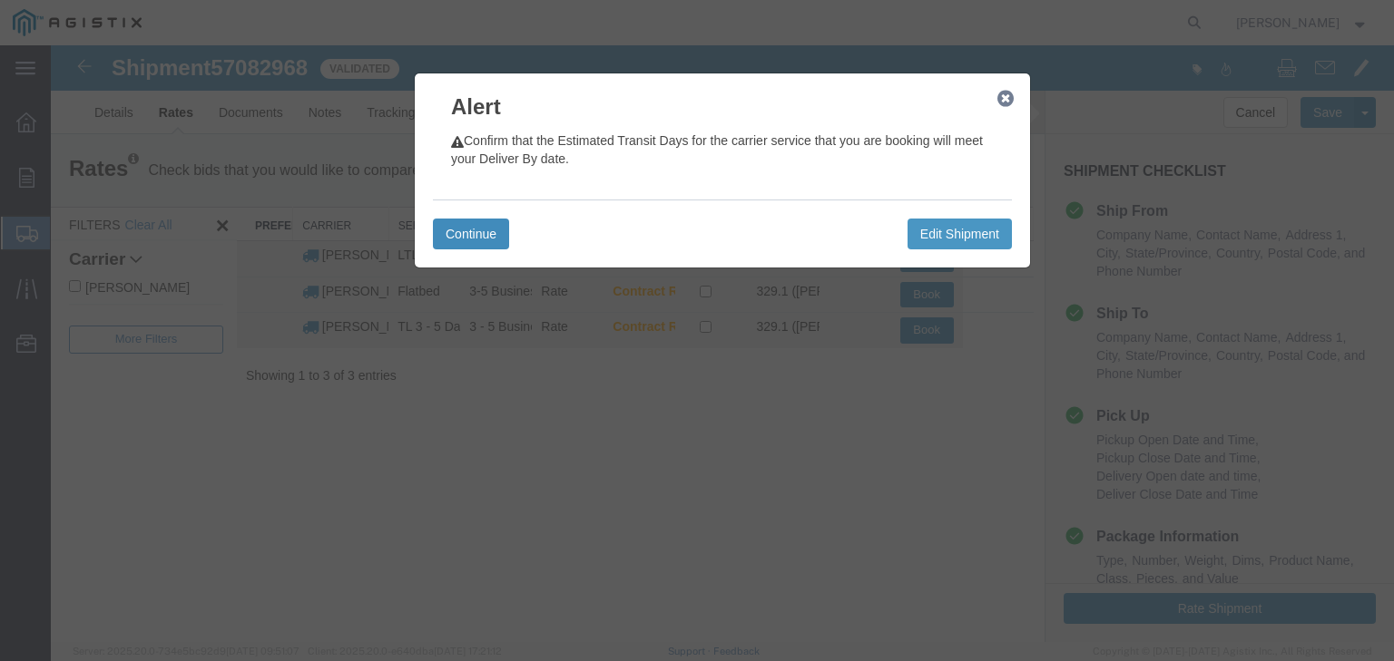
click at [475, 237] on button "Continue" at bounding box center [471, 234] width 76 height 31
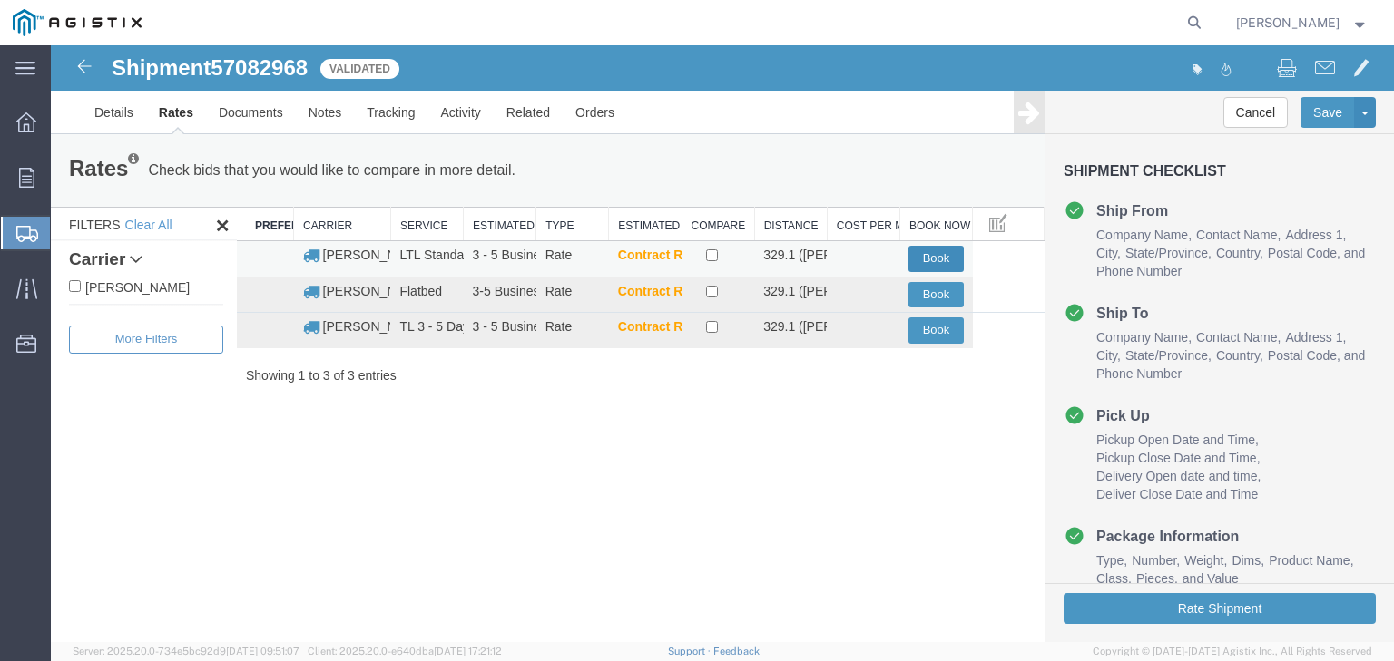
click at [915, 251] on button "Book" at bounding box center [935, 259] width 54 height 26
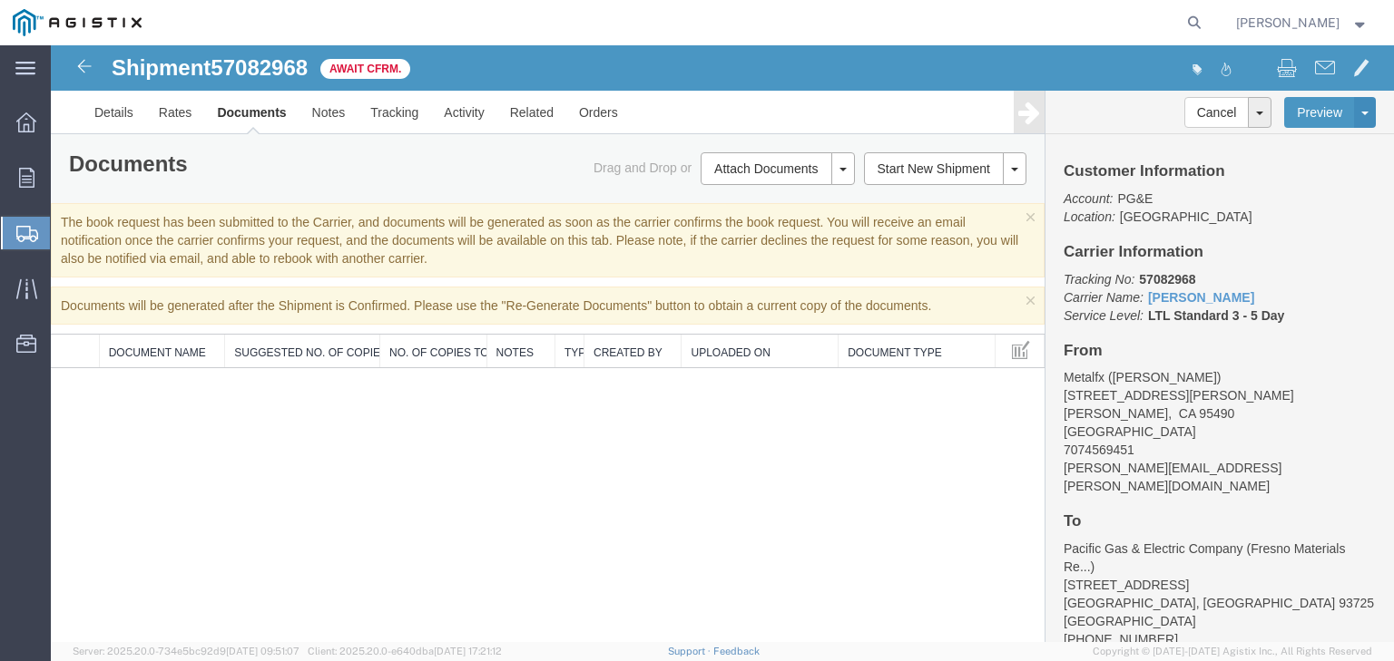
click at [1350, 25] on span "Karen Braida" at bounding box center [1302, 23] width 132 height 20
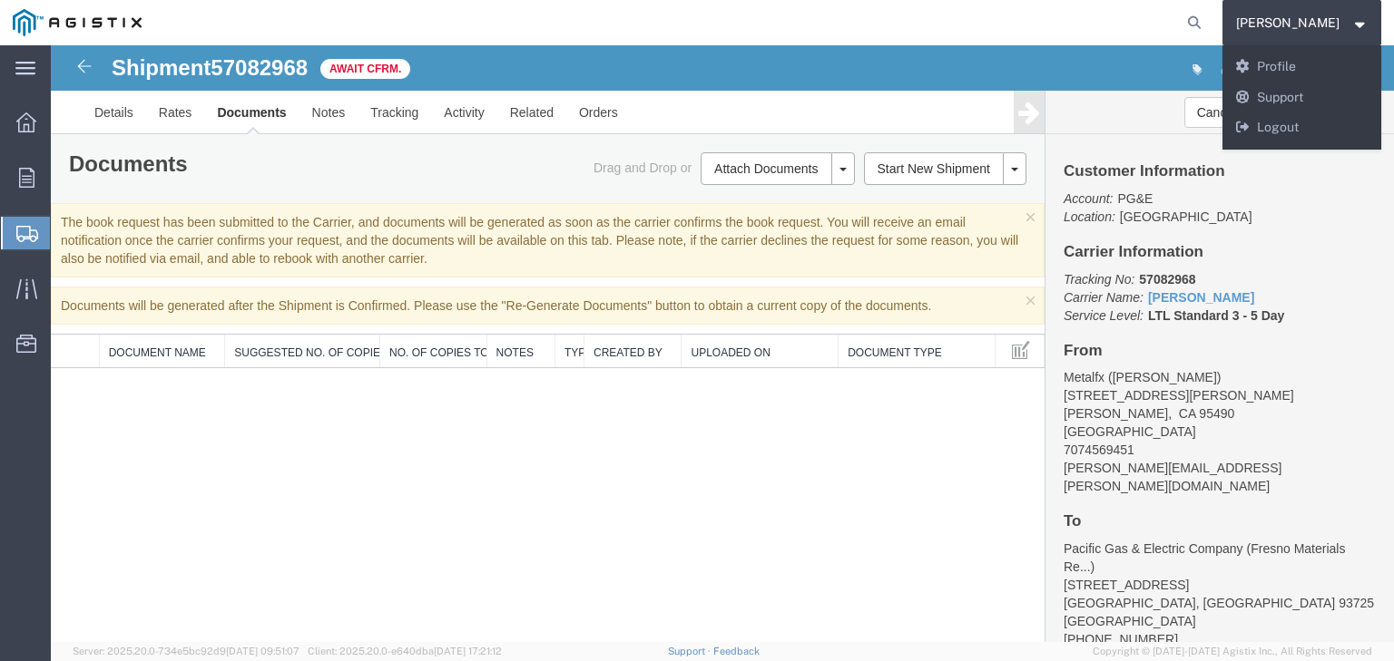
click at [788, 111] on ul "Details Rates Documents Notes Tracking Activity Related Orders" at bounding box center [722, 112] width 1281 height 43
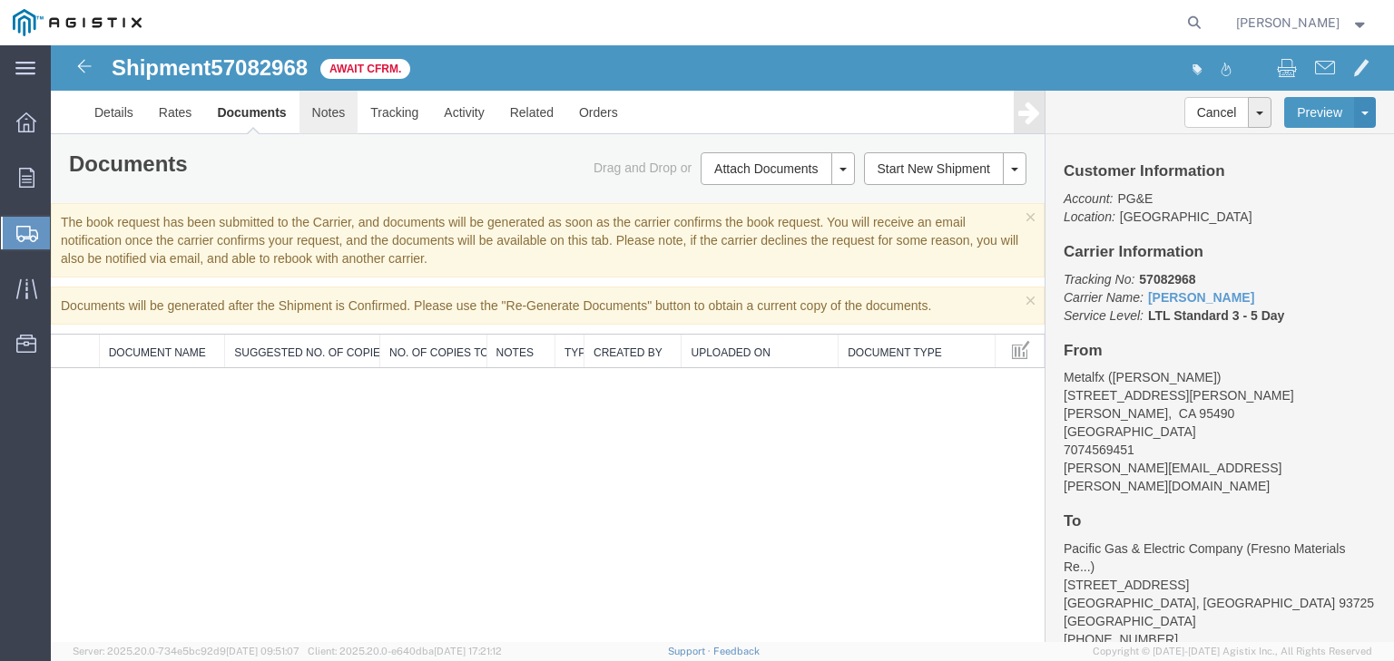
click at [319, 121] on link "Notes" at bounding box center [328, 113] width 59 height 44
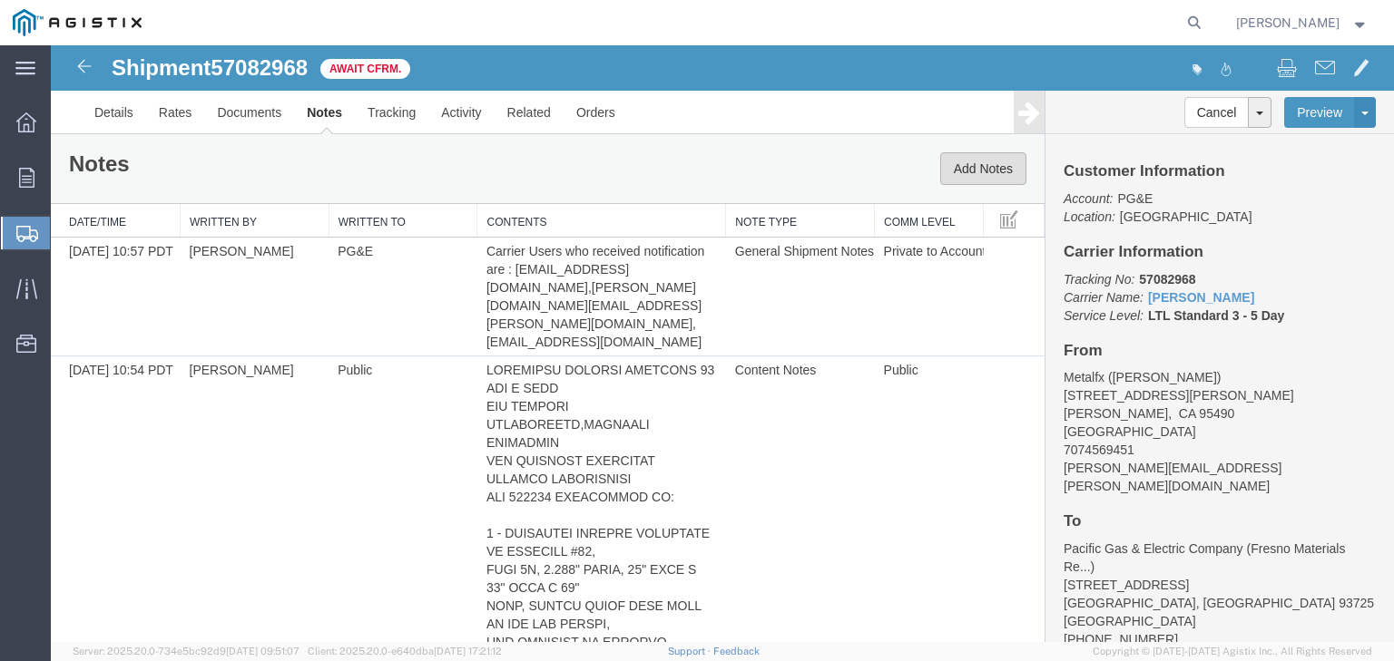
click at [955, 169] on button "Add Notes" at bounding box center [983, 168] width 86 height 33
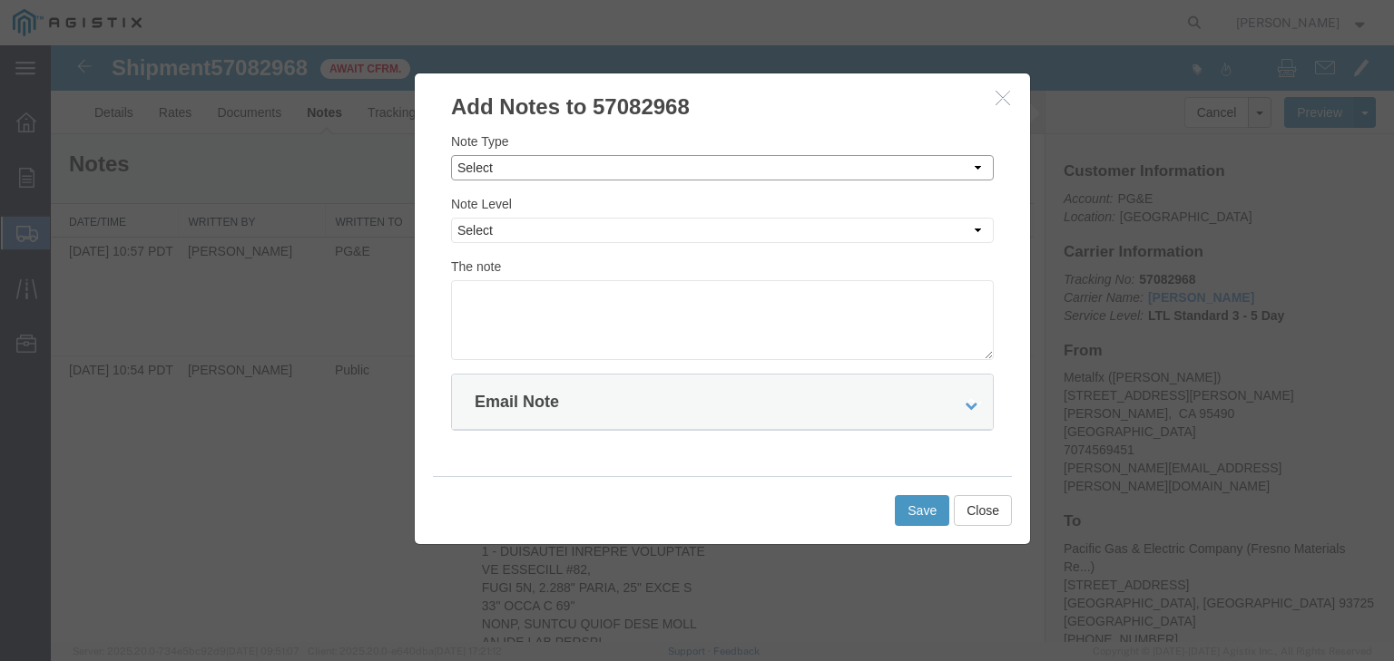
click at [955, 169] on select "Select Approval Bid Notes Carrier Change Notes Claim Notes Content Hazmat Notes…" at bounding box center [722, 167] width 543 height 25
select select "CARRIER_CHANGE_NOTES"
click at [451, 155] on select "Select Approval Bid Notes Carrier Change Notes Claim Notes Content Hazmat Notes…" at bounding box center [722, 167] width 543 height 25
click at [584, 236] on select "Select Private to Account Private to Vendor Public" at bounding box center [722, 230] width 543 height 25
select select "PUBLIC"
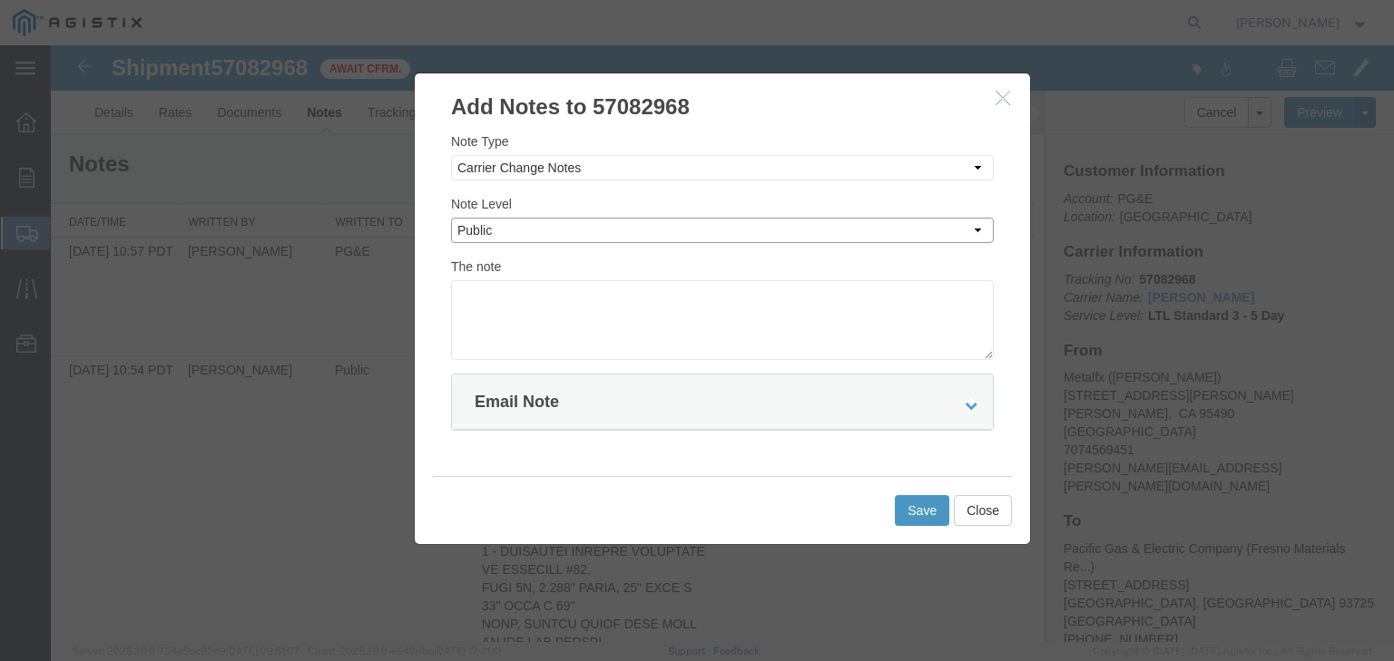
click at [451, 218] on select "Select Private to Account Private to Vendor Public" at bounding box center [722, 230] width 543 height 25
click at [533, 299] on textarea at bounding box center [722, 320] width 543 height 80
type textarea "Please schedule pick up with FedEx Thank you,"
click at [905, 508] on button "Save" at bounding box center [922, 510] width 54 height 31
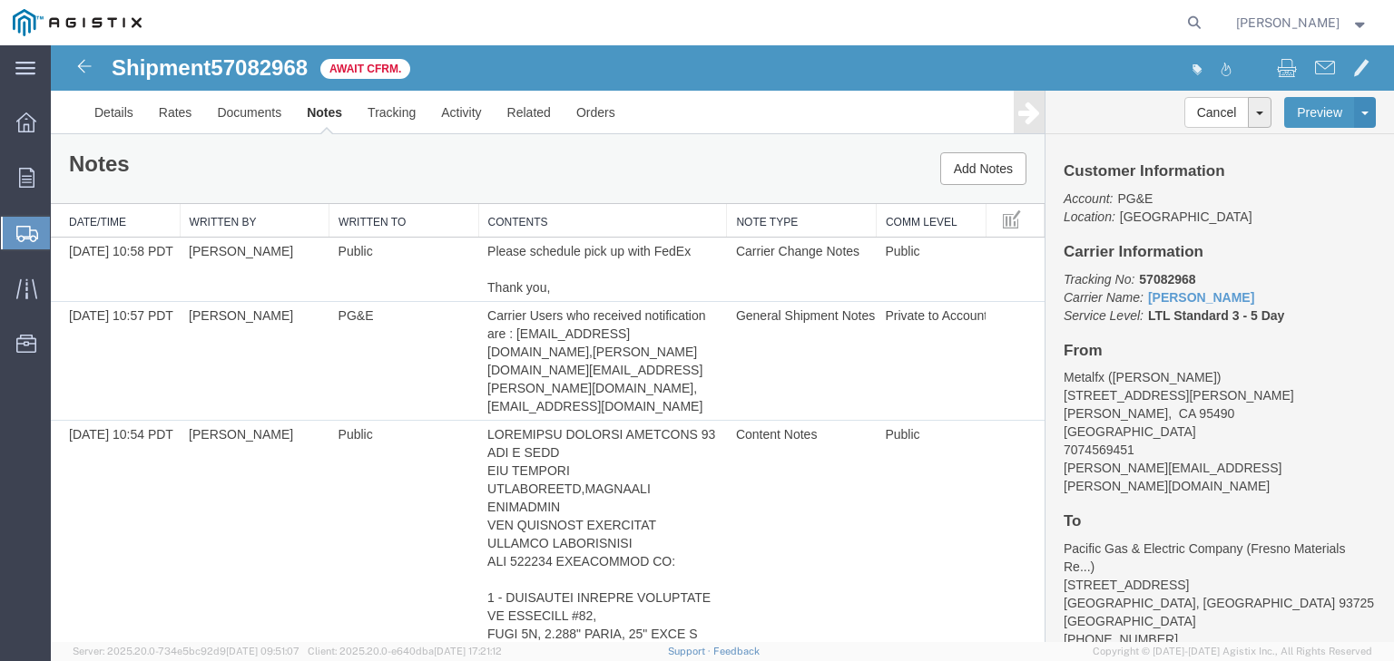
click at [1360, 25] on strong "button" at bounding box center [1360, 22] width 16 height 6
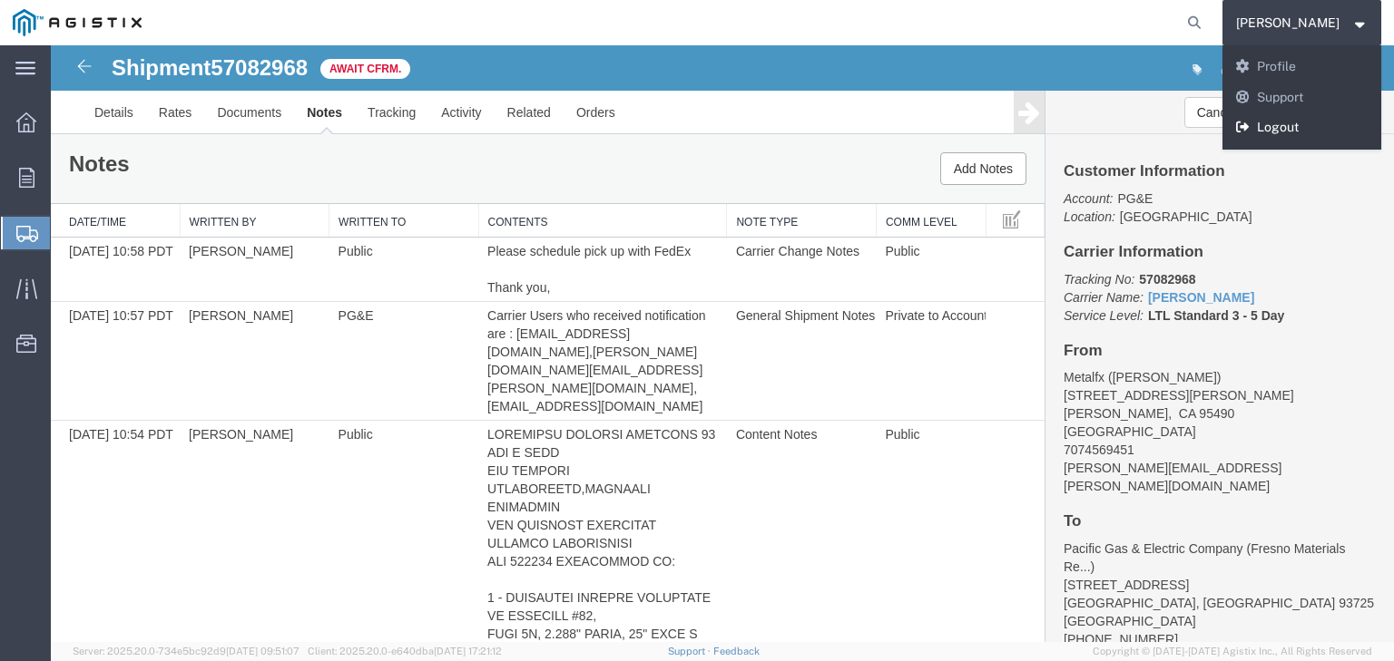
click at [1299, 129] on link "Logout" at bounding box center [1302, 128] width 160 height 31
